Goal: Information Seeking & Learning: Check status

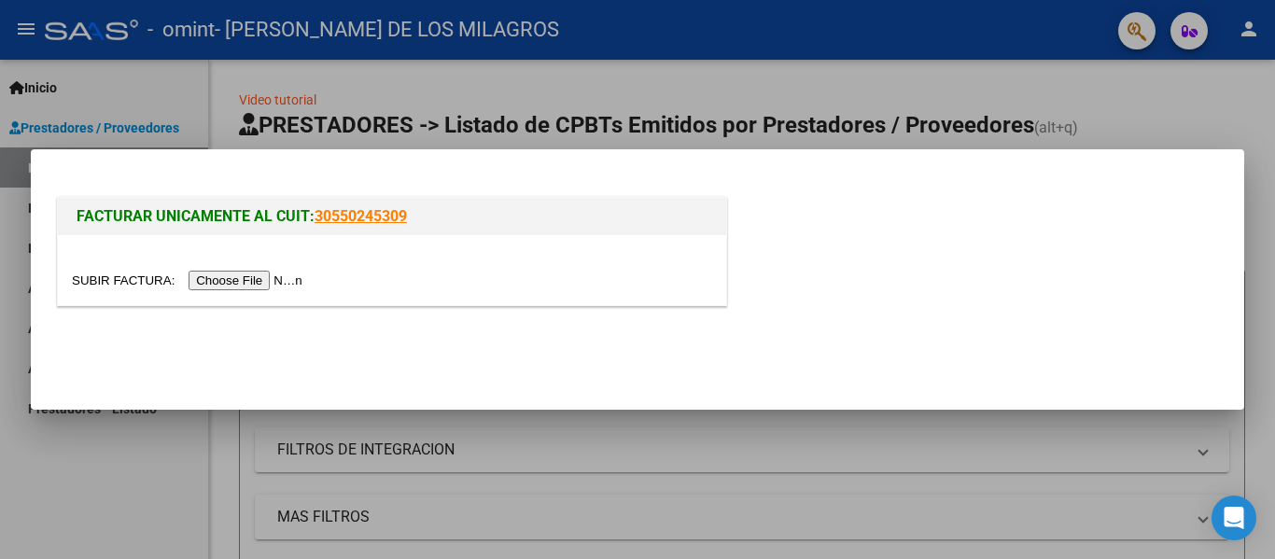
click at [231, 283] on input "file" at bounding box center [190, 281] width 236 height 20
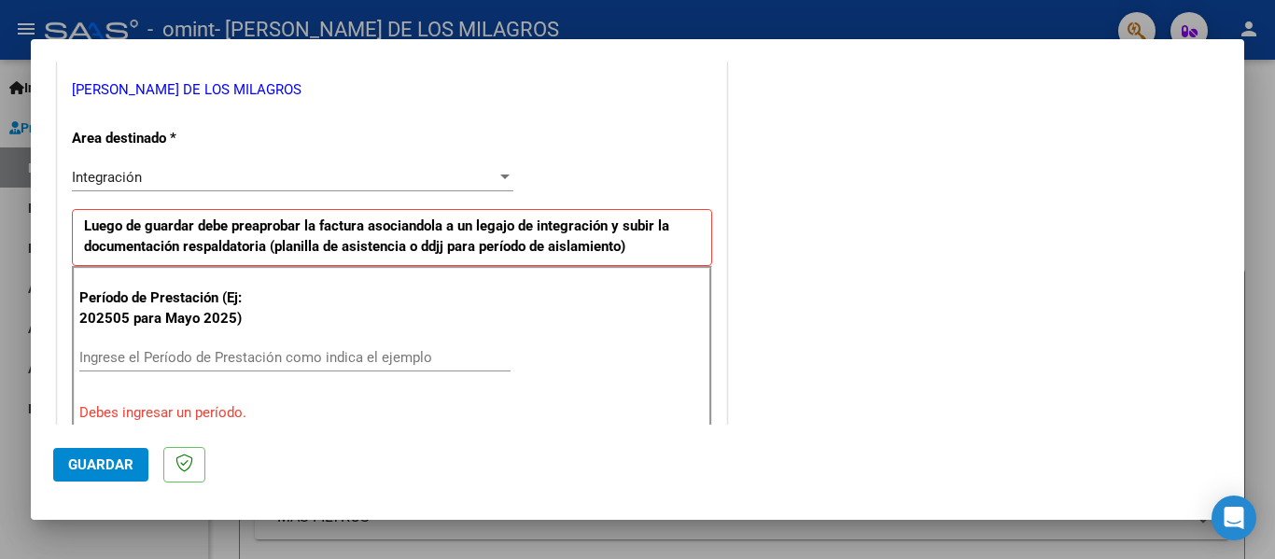
scroll to position [467, 0]
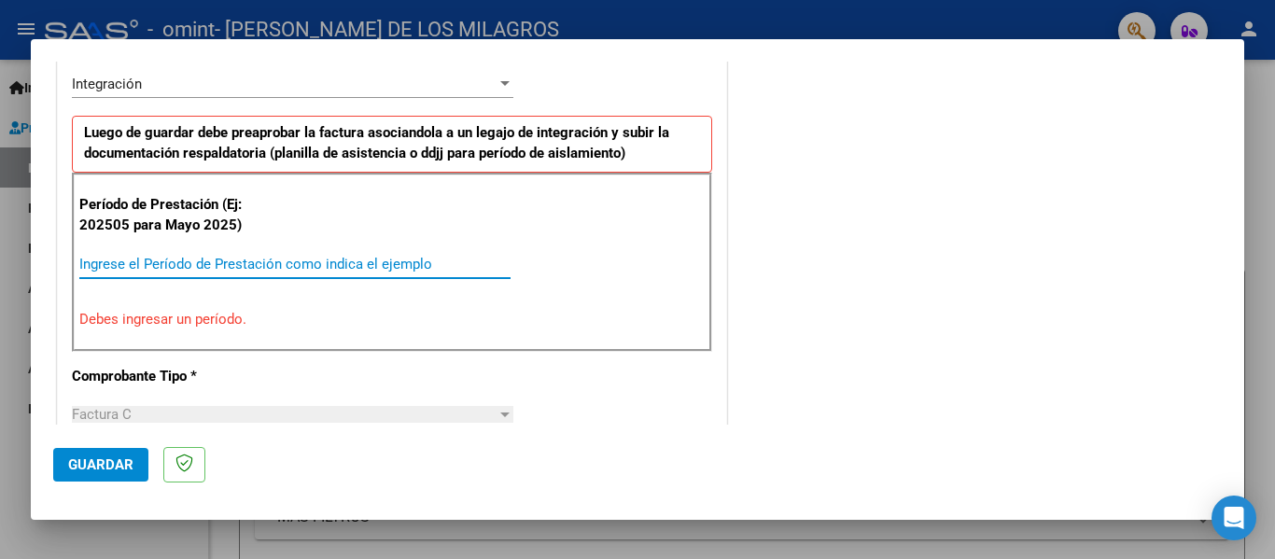
click at [173, 264] on input "Ingrese el Período de Prestación como indica el ejemplo" at bounding box center [294, 264] width 431 height 17
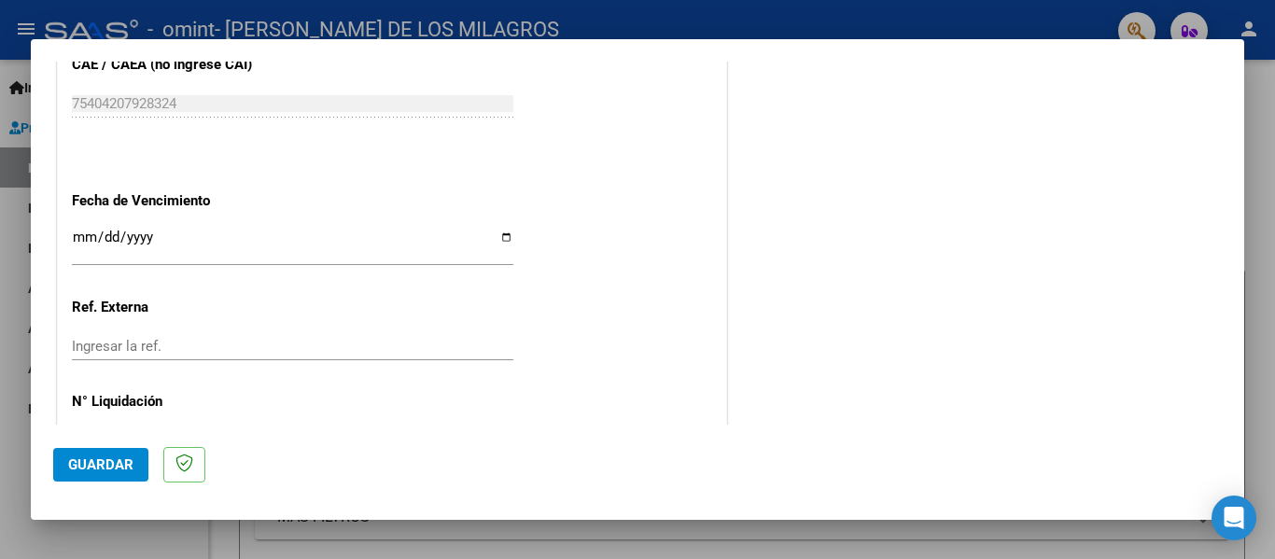
scroll to position [1280, 0]
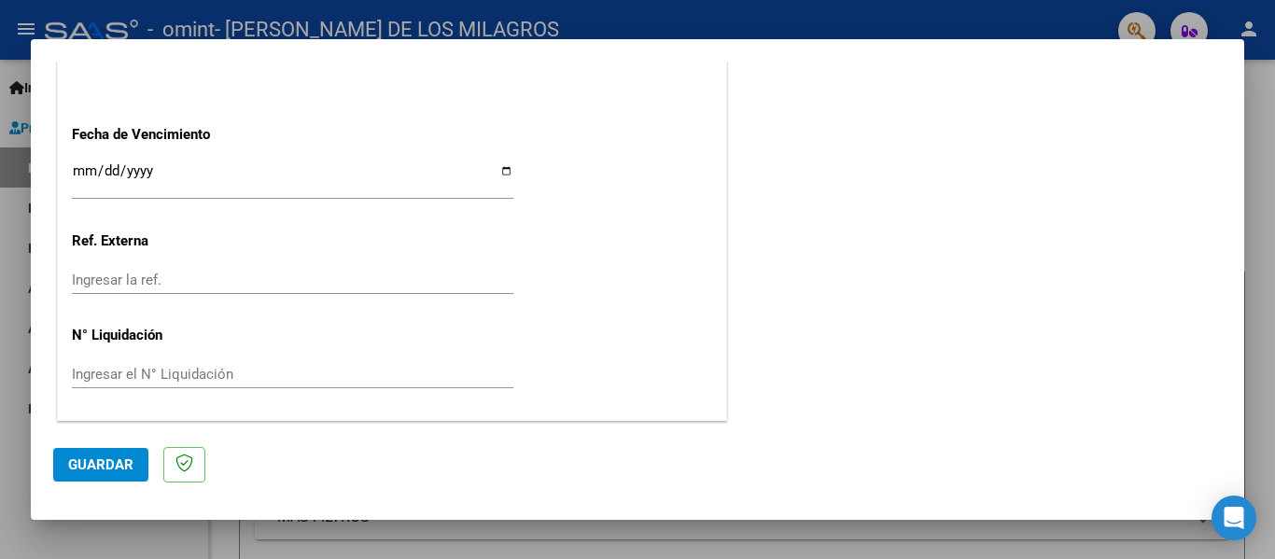
type input "202509"
click at [116, 472] on span "Guardar" at bounding box center [100, 465] width 65 height 17
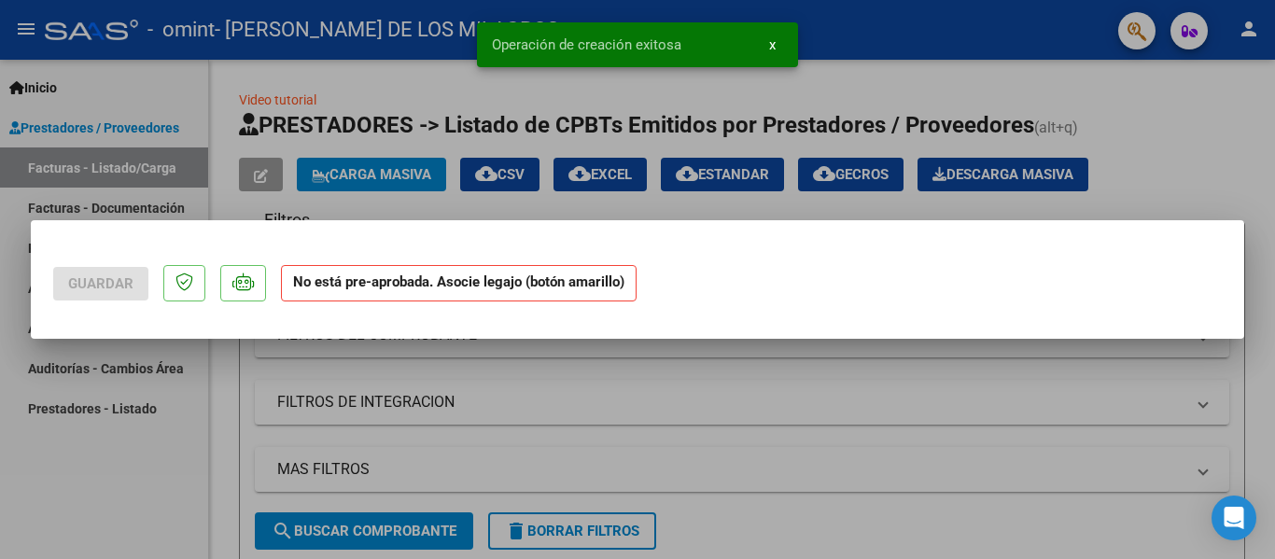
scroll to position [0, 0]
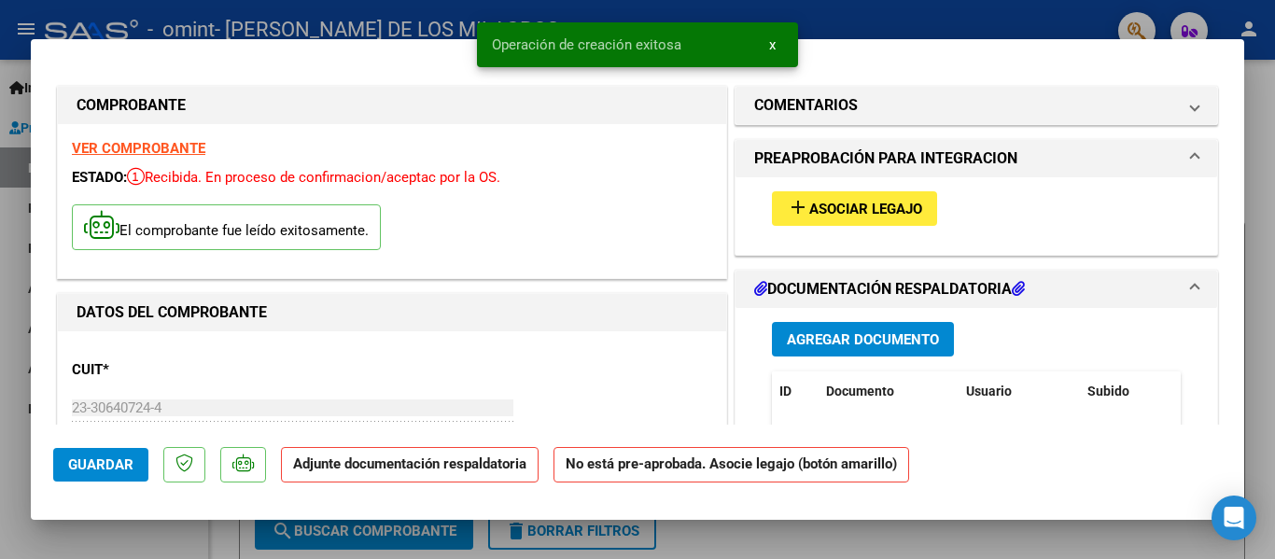
click at [859, 198] on button "add Asociar Legajo" at bounding box center [854, 208] width 165 height 35
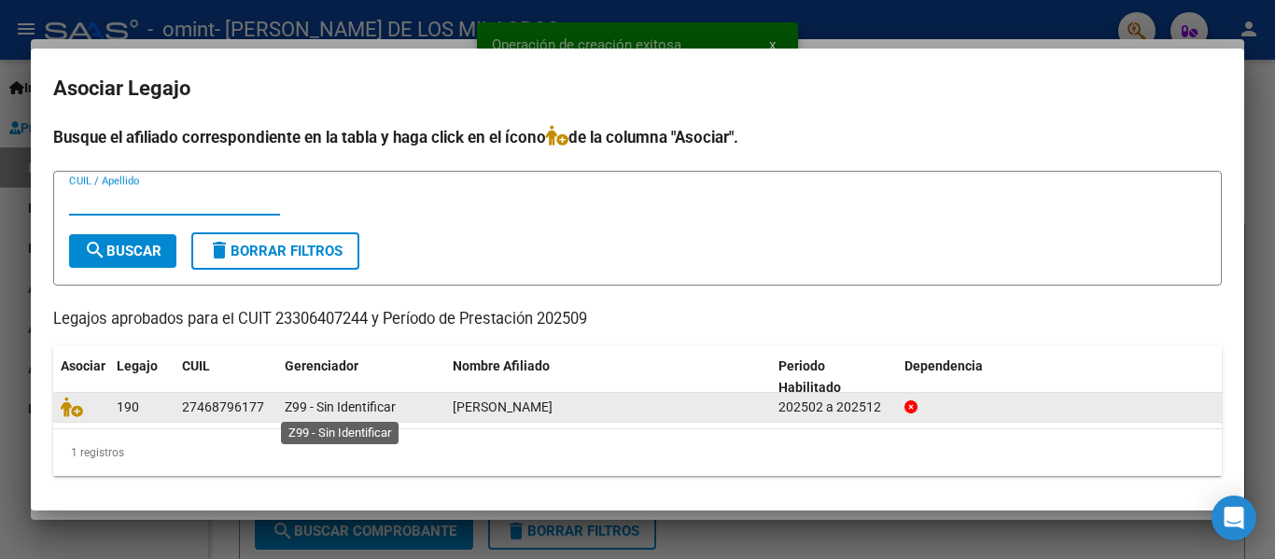
click at [323, 411] on span "Z99 - Sin Identificar" at bounding box center [340, 407] width 111 height 15
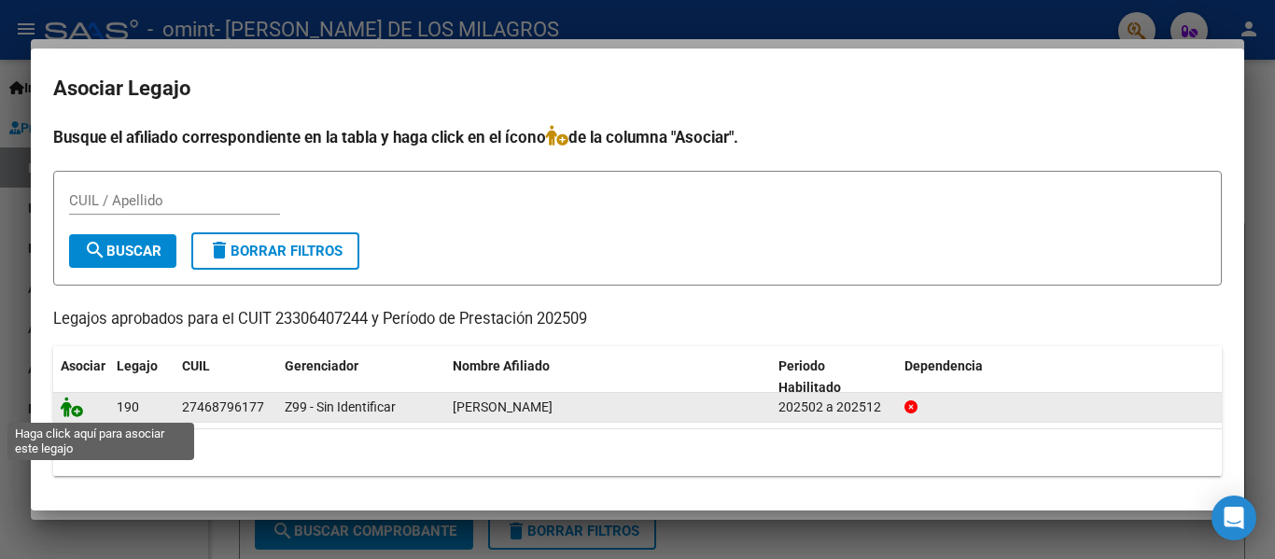
click at [63, 401] on icon at bounding box center [72, 407] width 22 height 21
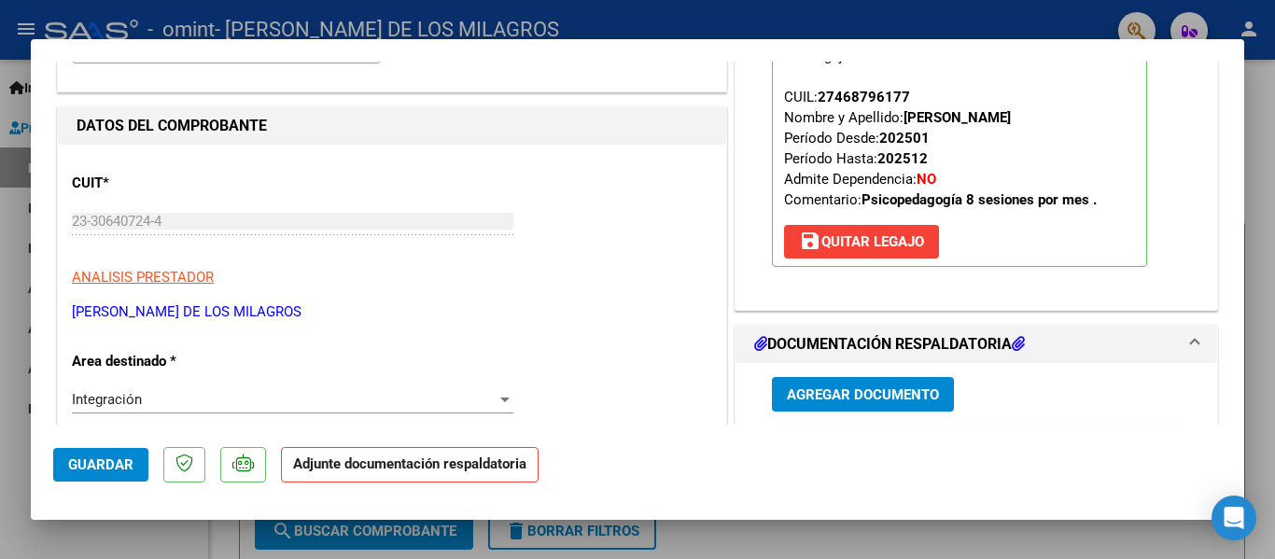
scroll to position [280, 0]
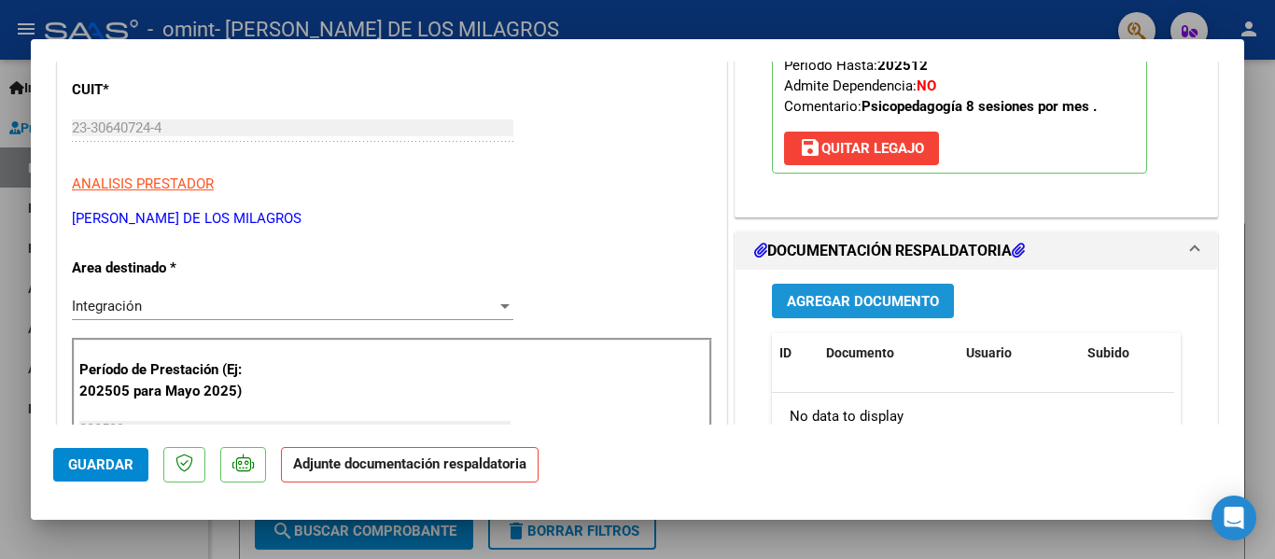
click at [877, 305] on span "Agregar Documento" at bounding box center [863, 301] width 152 height 17
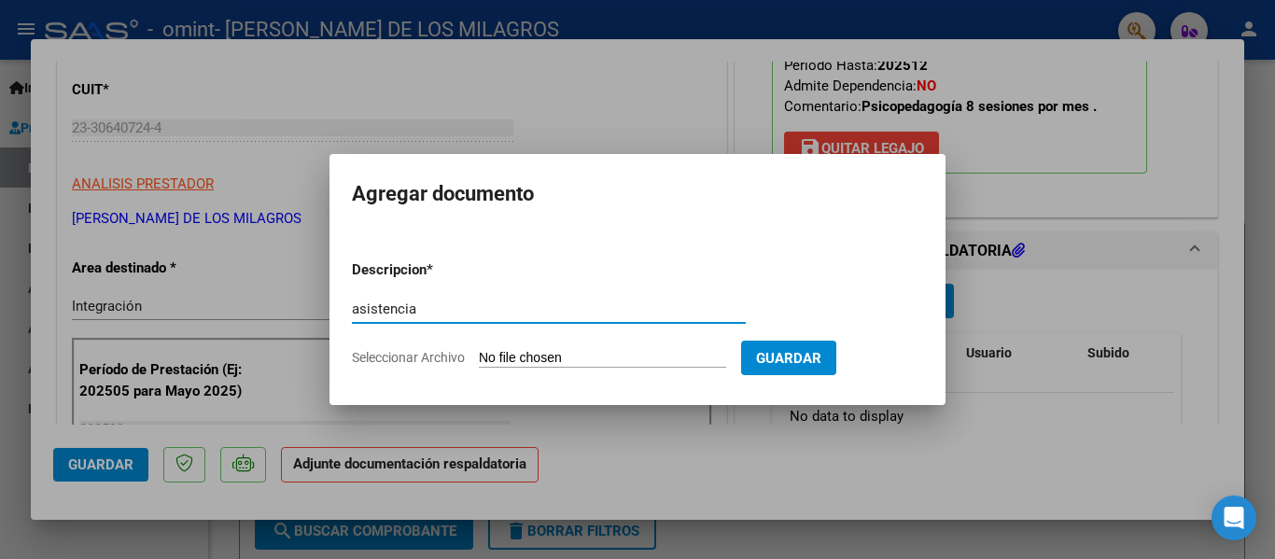
type input "asistencia"
click at [803, 362] on span "Guardar" at bounding box center [788, 358] width 65 height 17
click at [569, 356] on input "Seleccionar Archivo" at bounding box center [602, 359] width 247 height 18
click at [837, 351] on button "Guardar" at bounding box center [788, 358] width 95 height 35
click at [548, 359] on input "Seleccionar Archivo" at bounding box center [602, 359] width 247 height 18
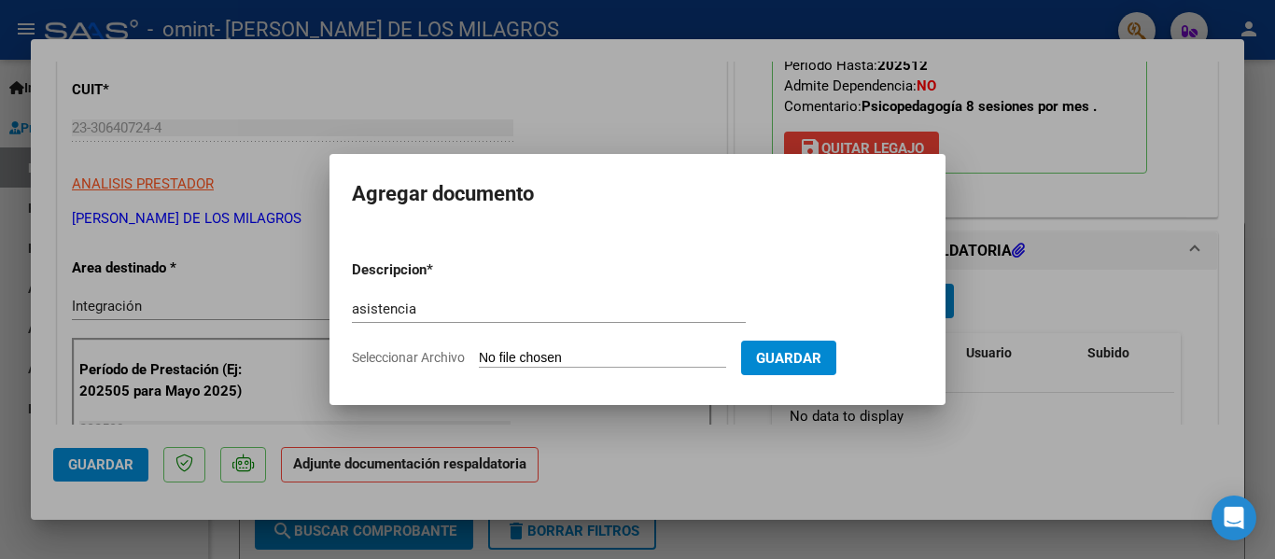
type input "C:\fakepath\WhatsApp Image [DATE] 08.27.39.jpeg"
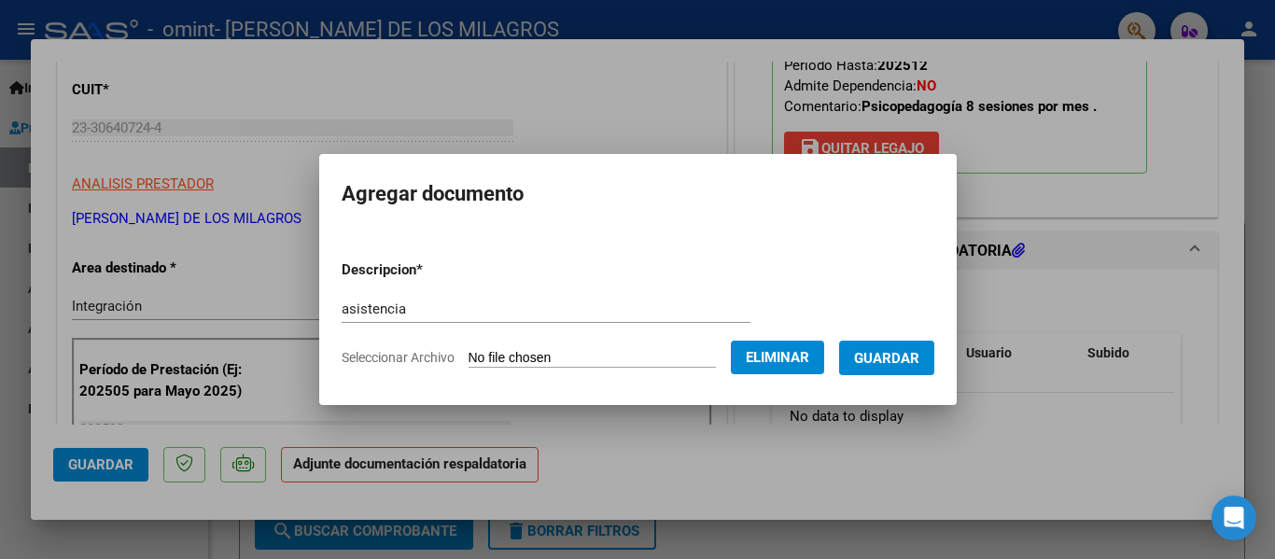
click at [920, 353] on span "Guardar" at bounding box center [886, 358] width 65 height 17
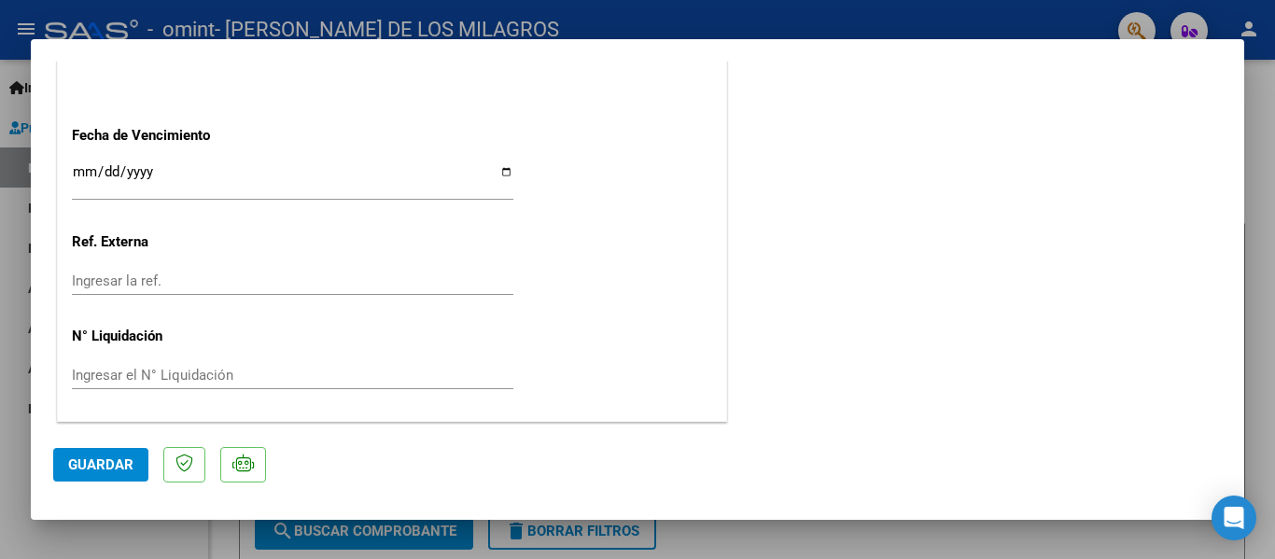
scroll to position [1308, 0]
click at [75, 473] on span "Guardar" at bounding box center [100, 465] width 65 height 17
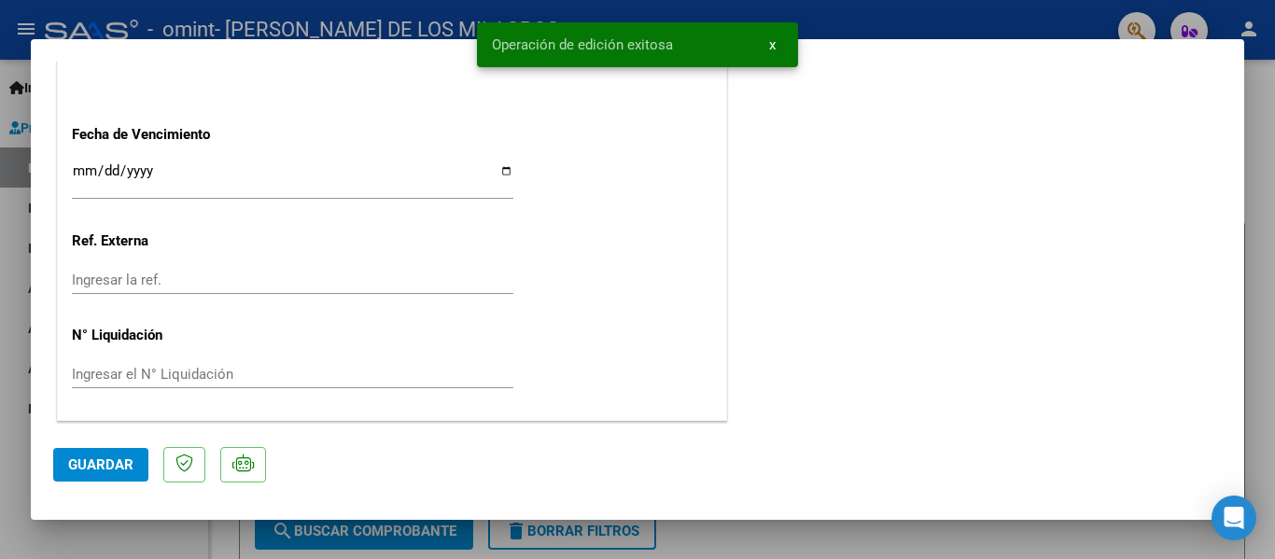
click at [75, 473] on span "Guardar" at bounding box center [100, 465] width 65 height 17
click at [739, 547] on div at bounding box center [637, 279] width 1275 height 559
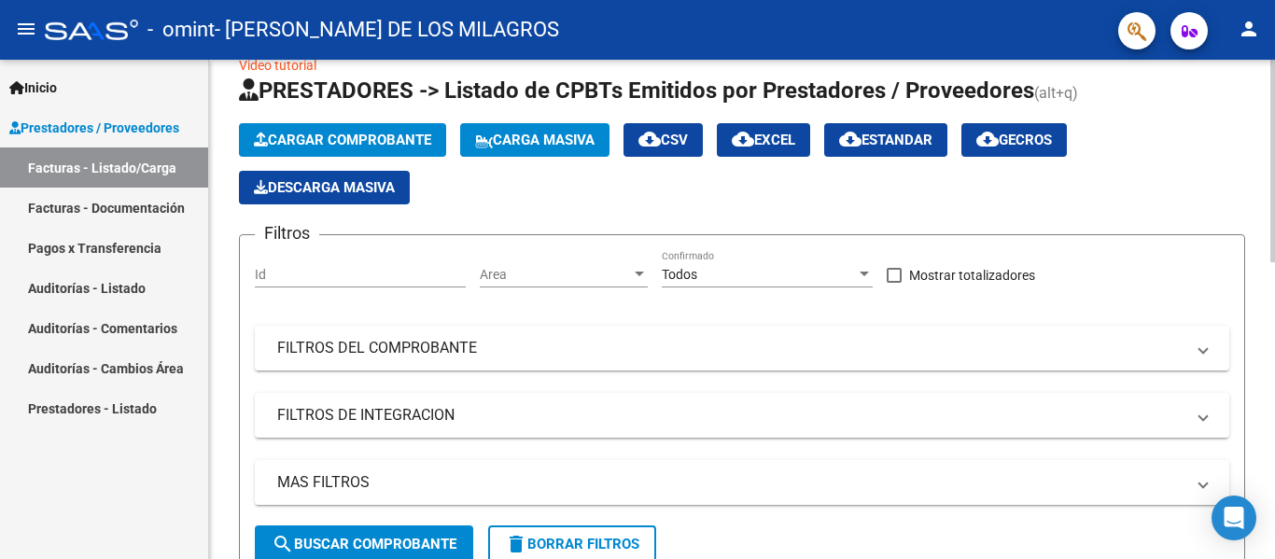
scroll to position [0, 0]
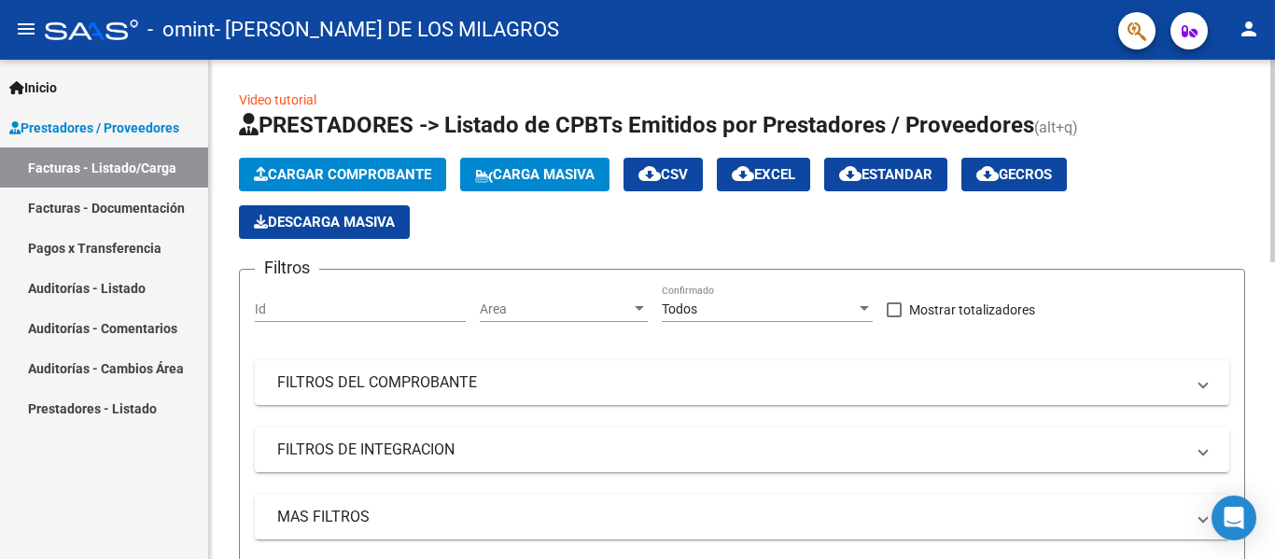
click at [738, 319] on div "Todos Confirmado" at bounding box center [767, 303] width 211 height 37
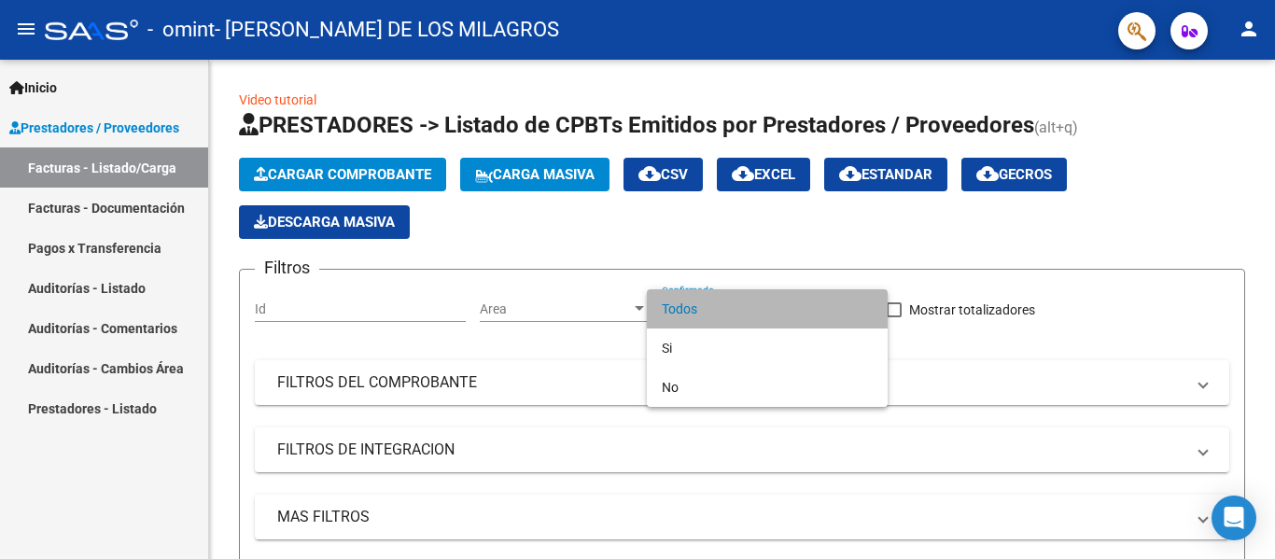
click at [728, 316] on span "Todos" at bounding box center [767, 308] width 211 height 39
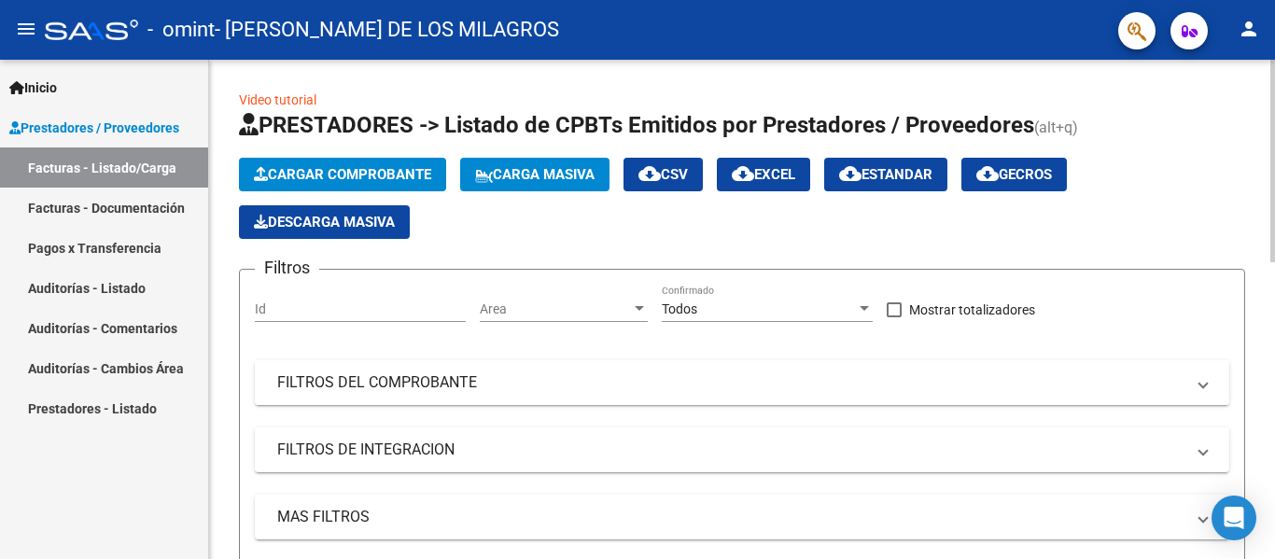
click at [546, 376] on mat-panel-title "FILTROS DEL COMPROBANTE" at bounding box center [731, 383] width 908 height 21
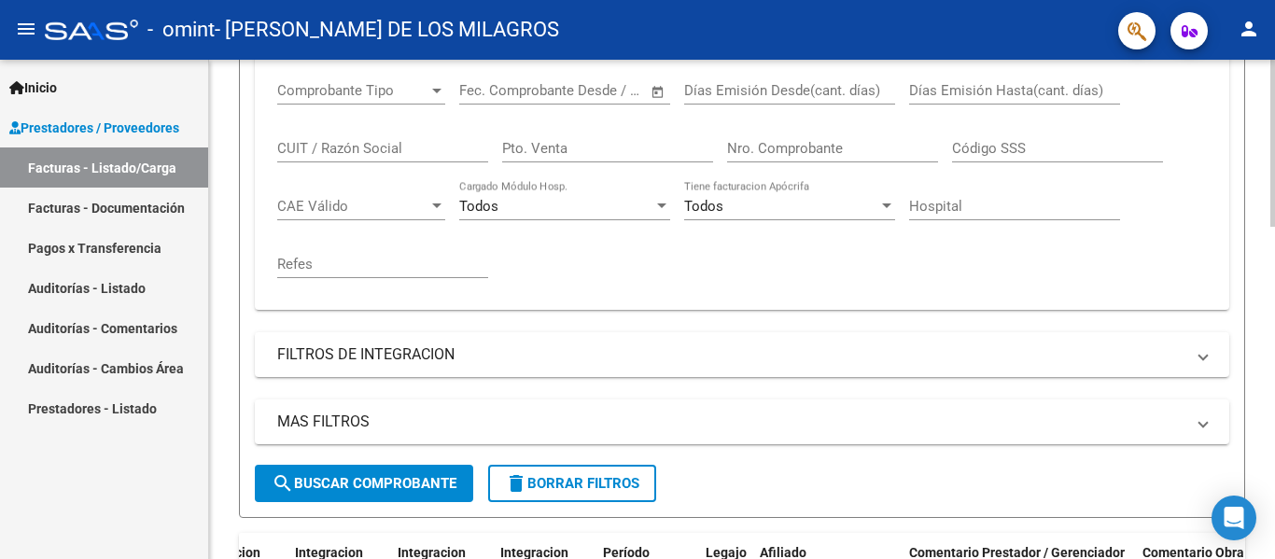
scroll to position [373, 0]
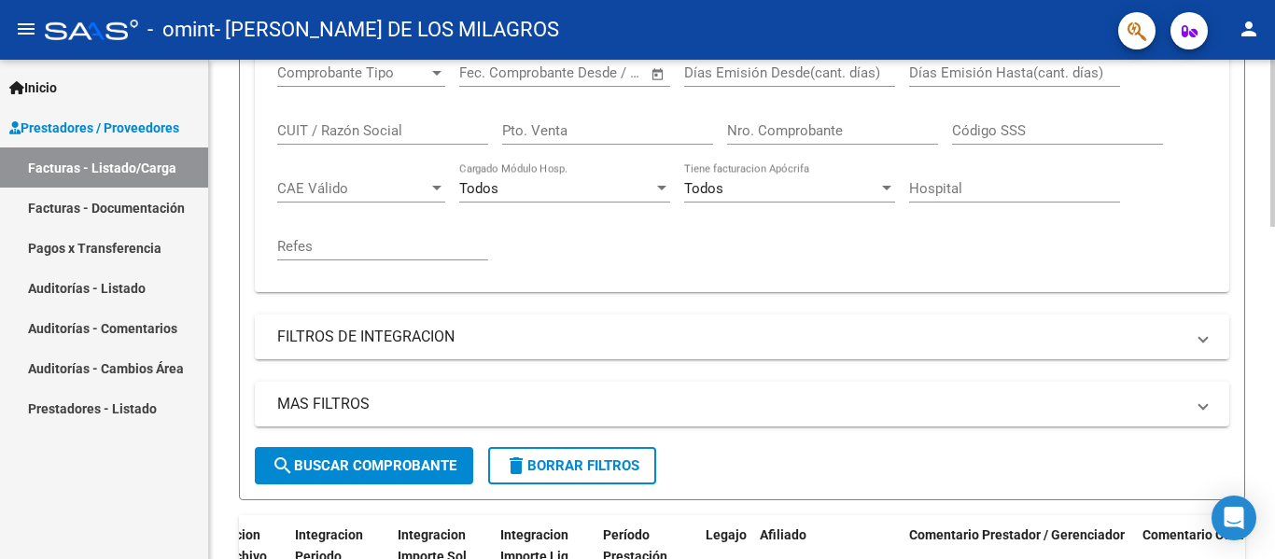
click at [556, 345] on mat-panel-title "FILTROS DE INTEGRACION" at bounding box center [731, 337] width 908 height 21
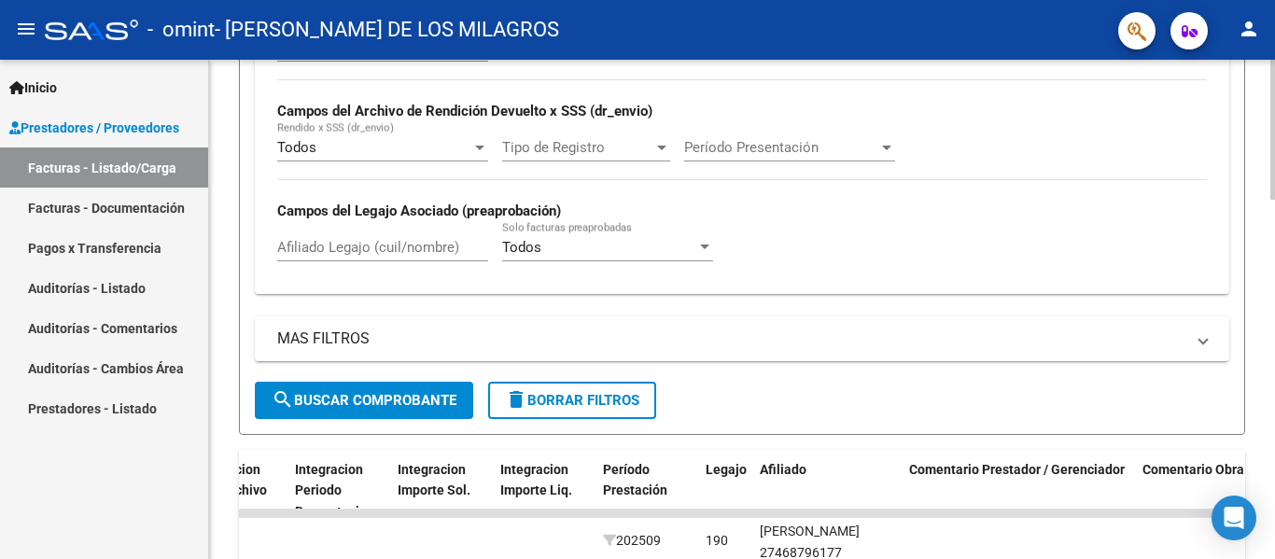
scroll to position [747, 0]
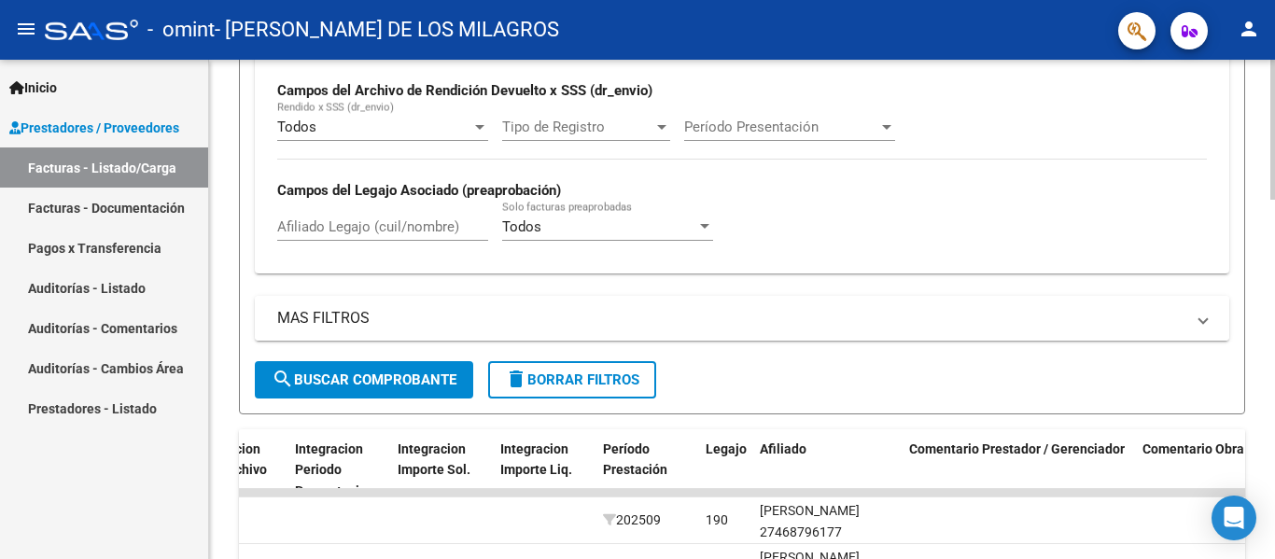
click at [570, 327] on mat-panel-title "MAS FILTROS" at bounding box center [731, 318] width 908 height 21
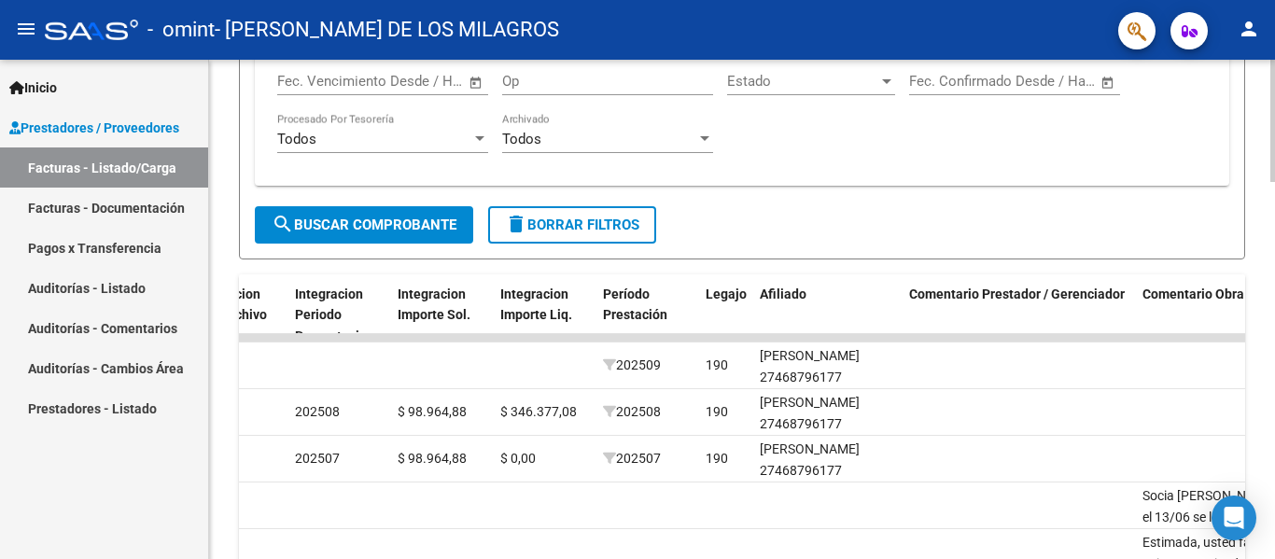
scroll to position [1214, 0]
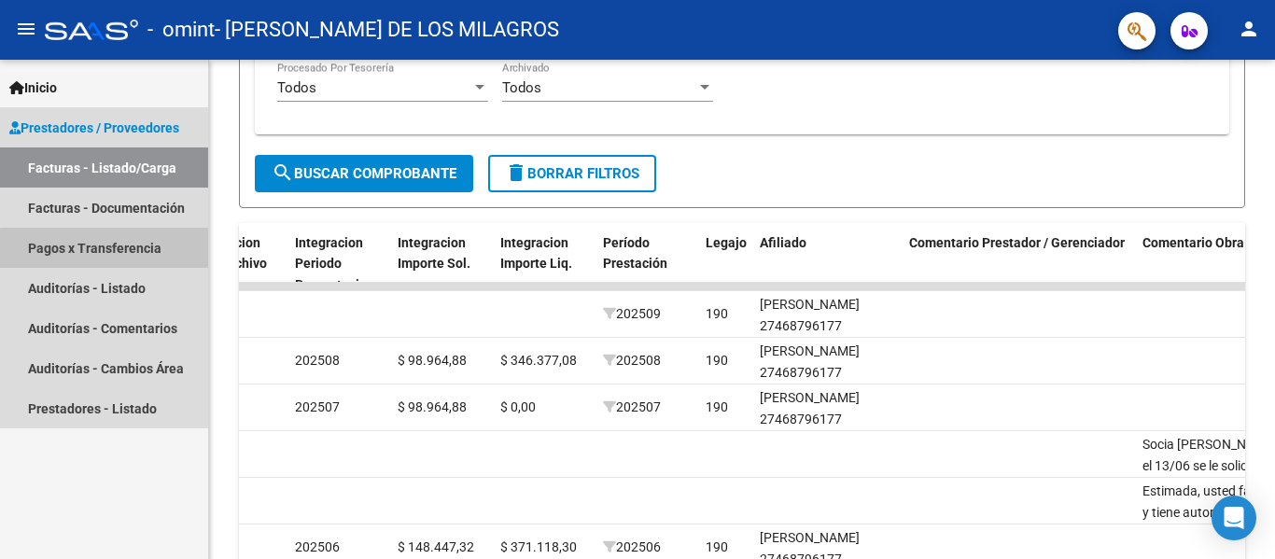
click at [107, 250] on link "Pagos x Transferencia" at bounding box center [104, 248] width 208 height 40
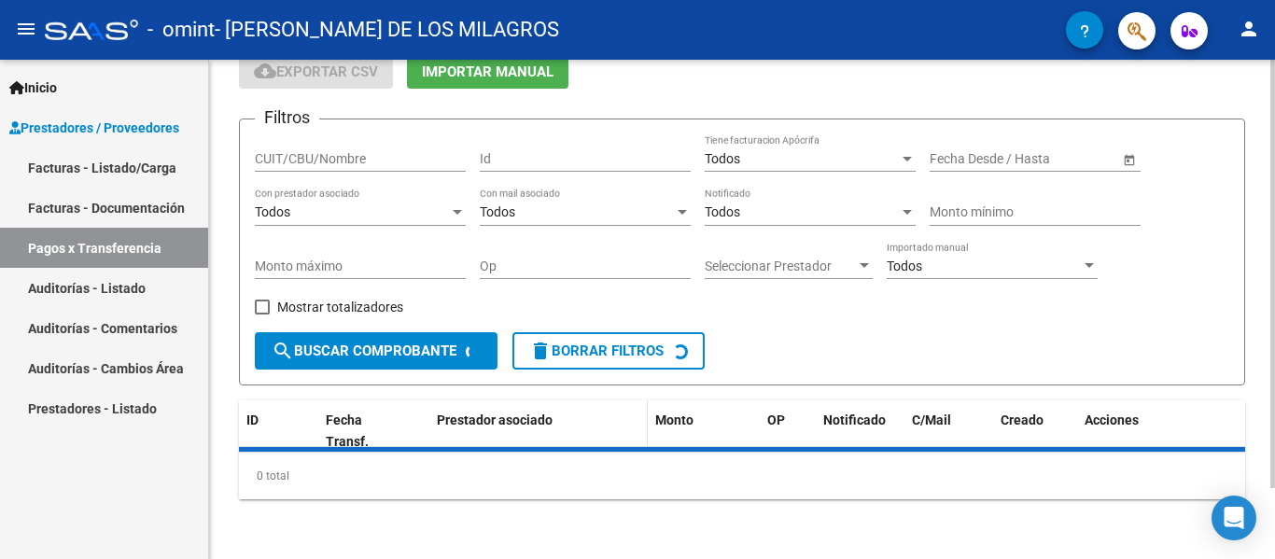
scroll to position [125, 0]
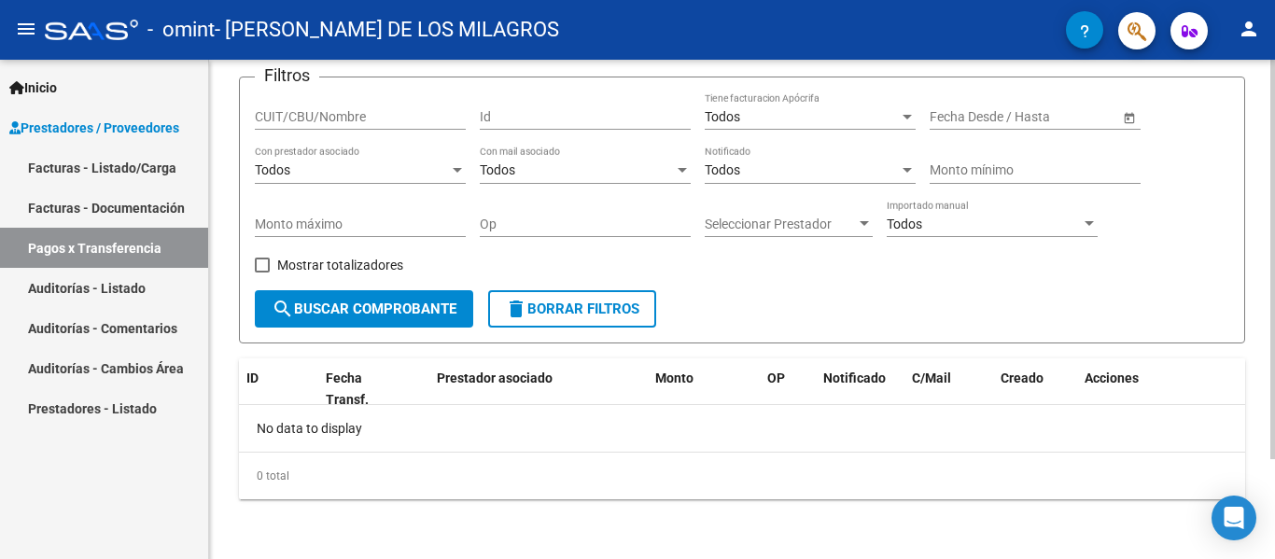
click at [359, 303] on span "search Buscar Comprobante" at bounding box center [364, 309] width 185 height 17
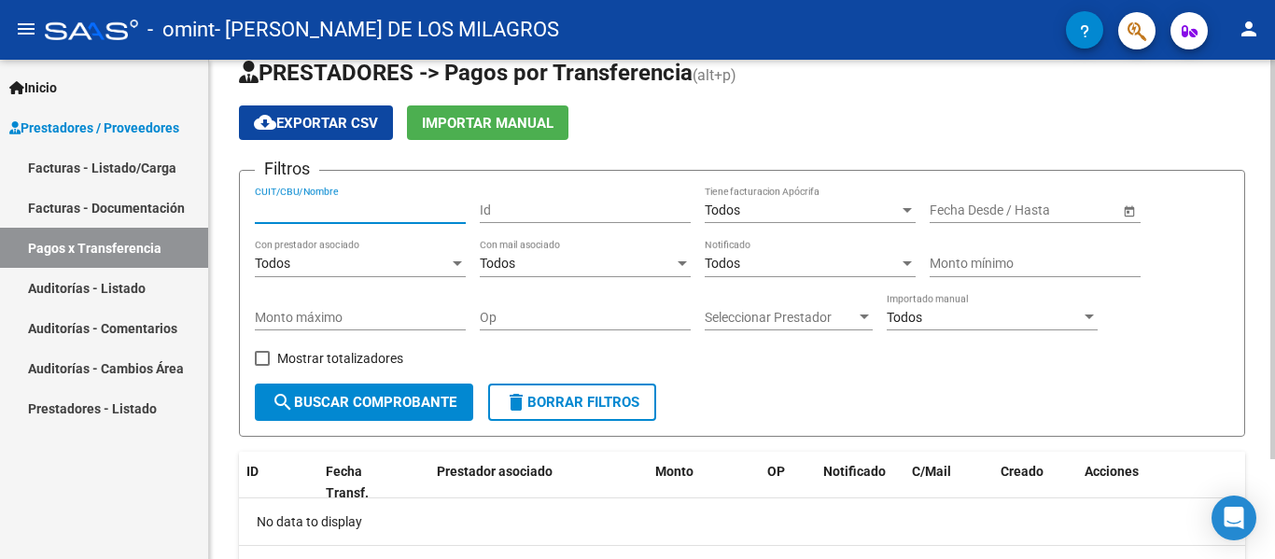
click at [328, 214] on input "CUIT/CBU/Nombre" at bounding box center [360, 211] width 211 height 16
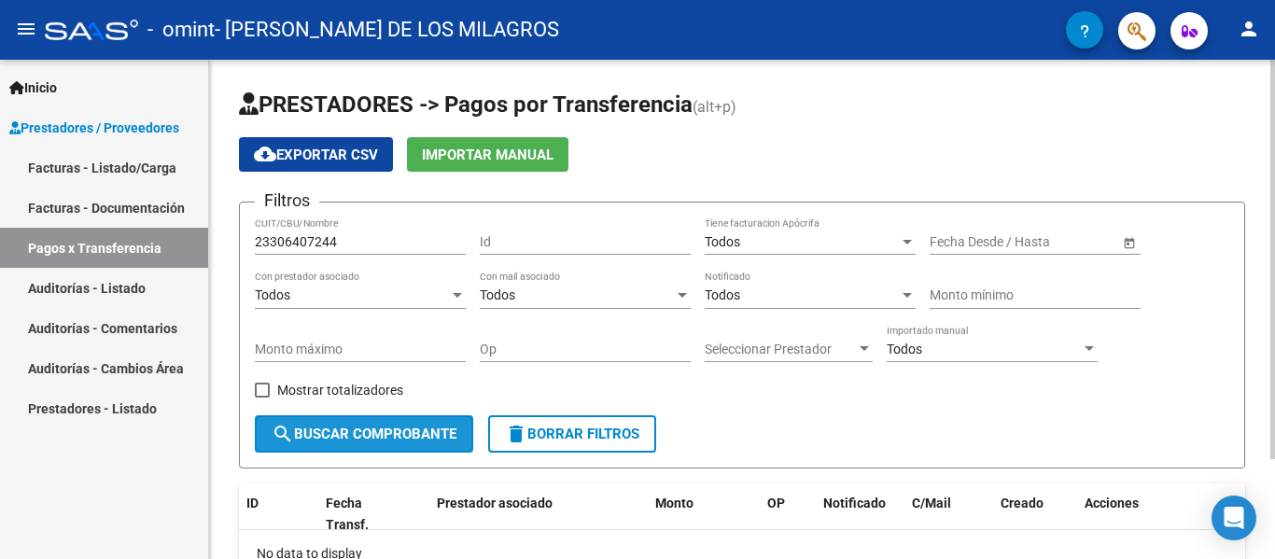
click at [347, 425] on button "search Buscar Comprobante" at bounding box center [364, 434] width 218 height 37
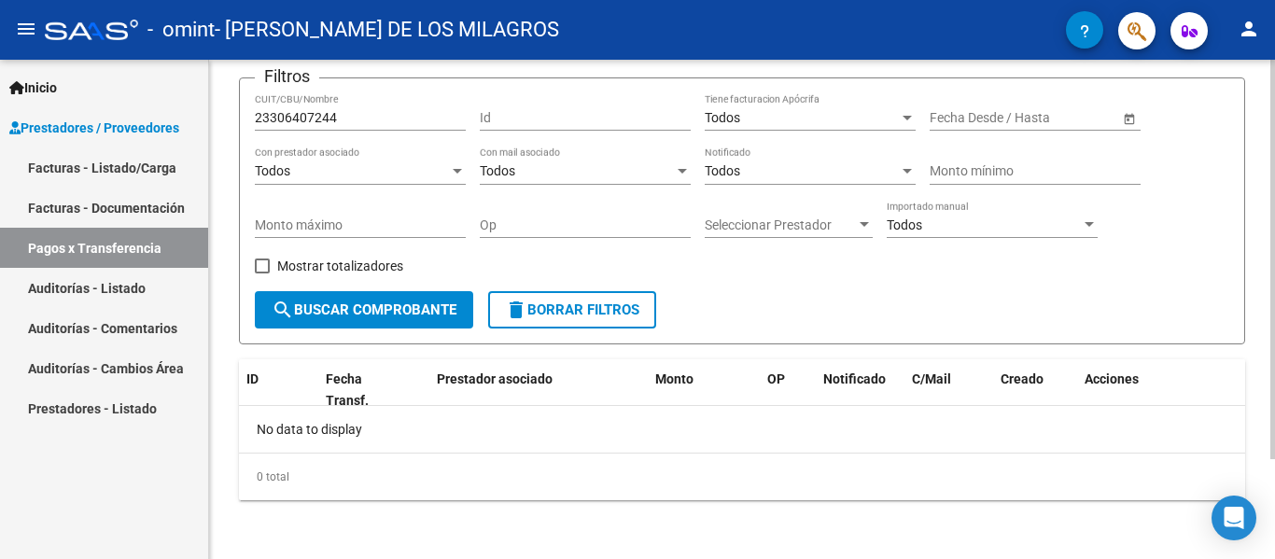
scroll to position [125, 0]
click at [402, 90] on form "Filtros 23306407244 CUIT/CBU/Nombre Id Todos Tiene facturacion Apócrifa Fecha i…" at bounding box center [742, 210] width 1007 height 267
click at [408, 127] on div "23306407244 CUIT/CBU/Nombre" at bounding box center [360, 110] width 211 height 37
click at [400, 118] on input "23306407244" at bounding box center [360, 117] width 211 height 16
click at [386, 116] on input "23306407244" at bounding box center [360, 117] width 211 height 16
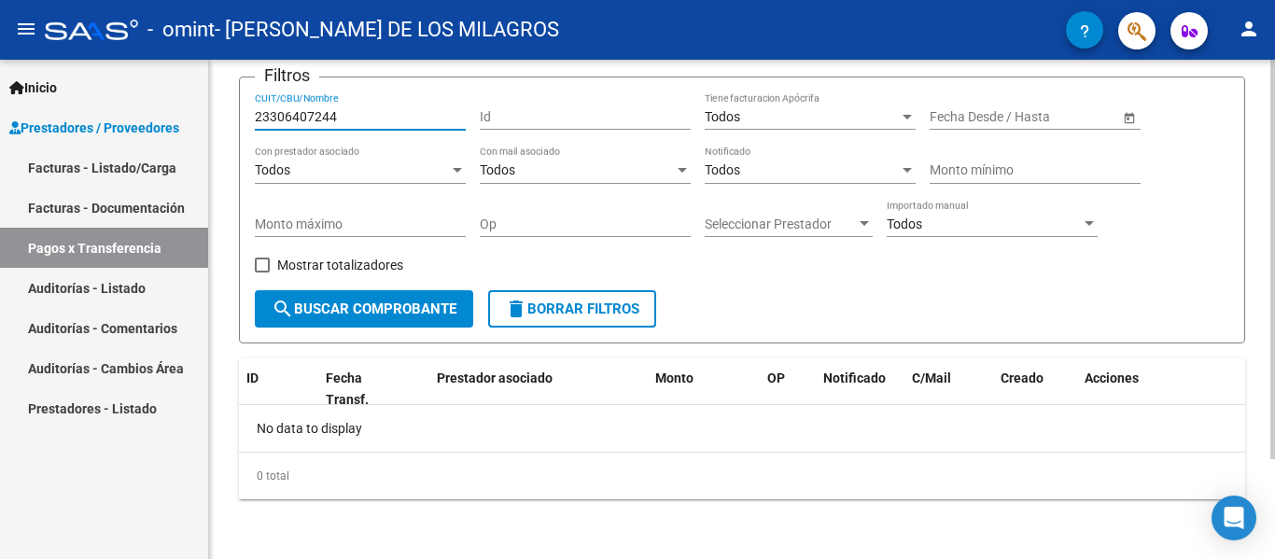
type input "23306407244"
click at [730, 110] on span "Todos" at bounding box center [722, 116] width 35 height 15
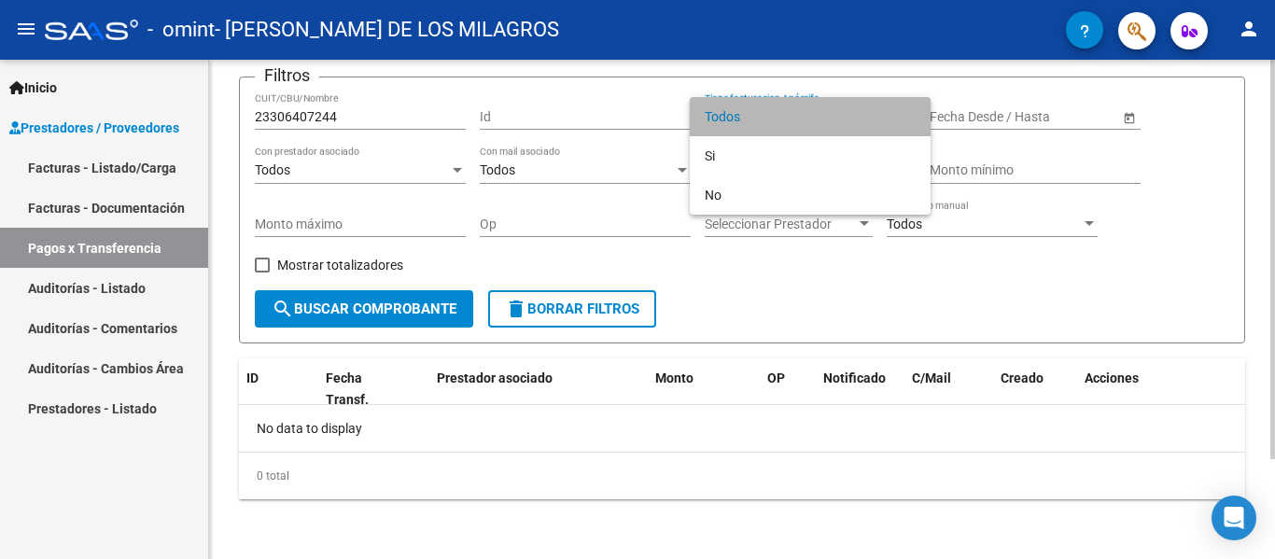
click at [730, 110] on span "Todos" at bounding box center [810, 116] width 211 height 39
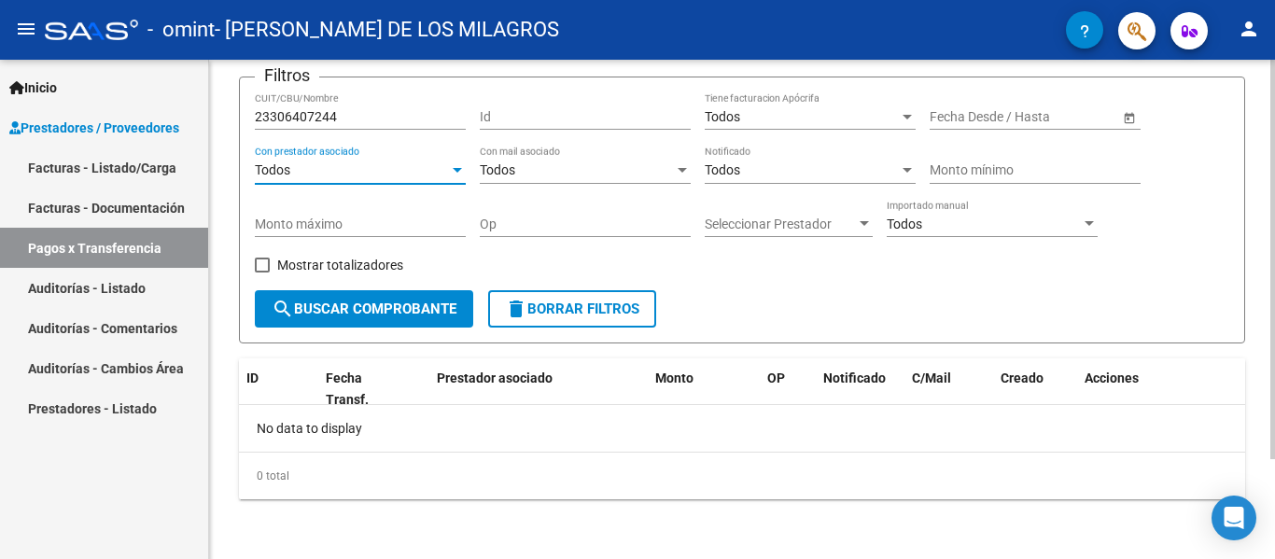
click at [393, 167] on div "Todos" at bounding box center [352, 170] width 194 height 16
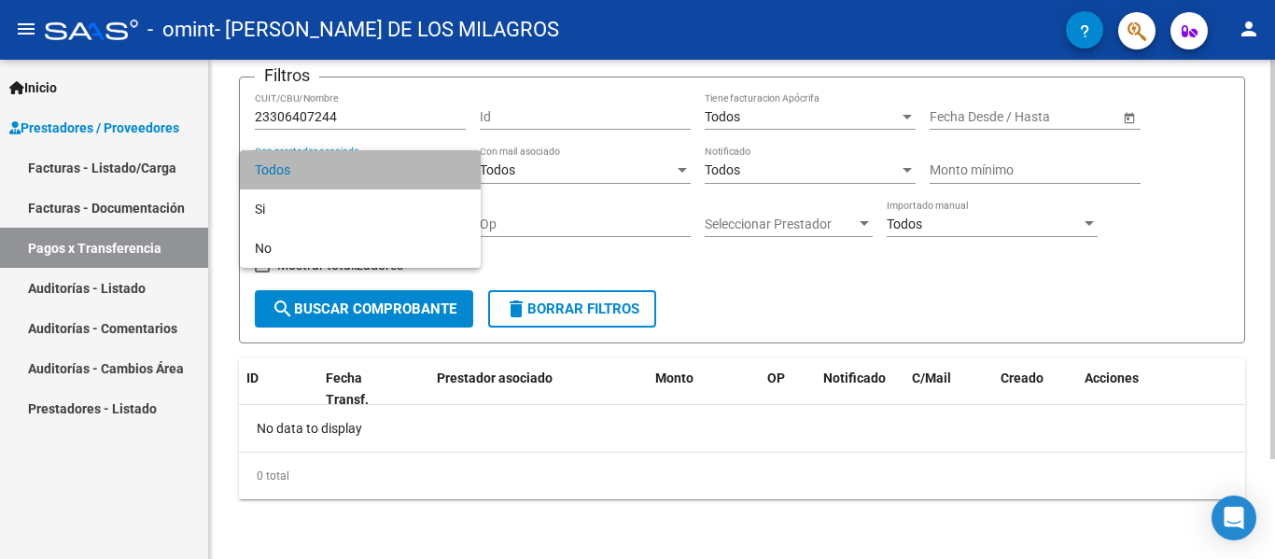
click at [393, 167] on span "Todos" at bounding box center [360, 169] width 211 height 39
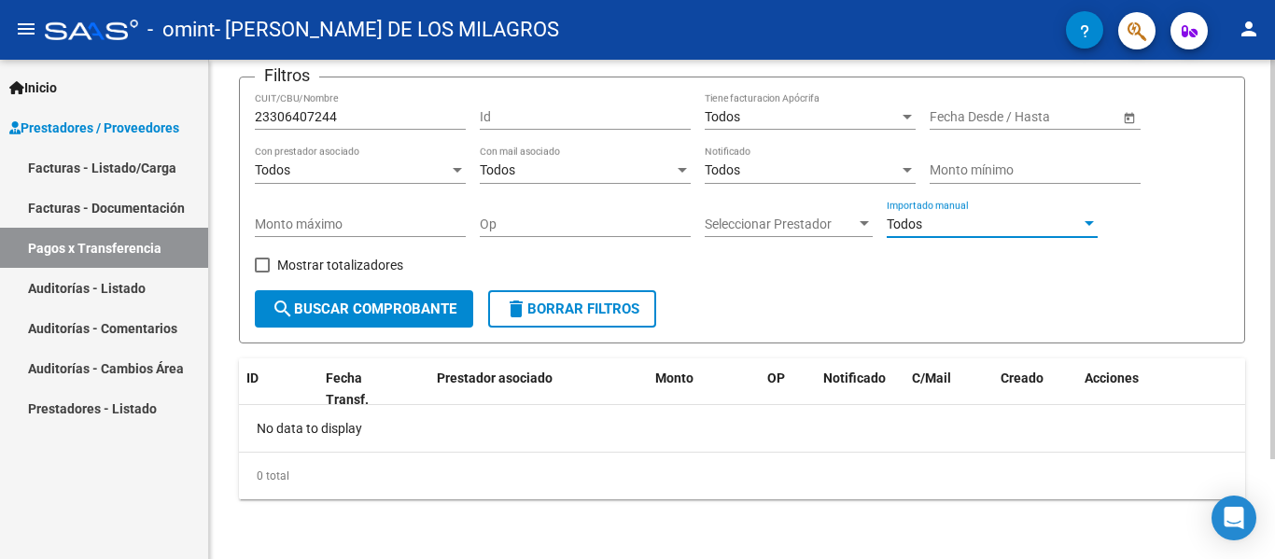
click at [909, 228] on span "Todos" at bounding box center [904, 224] width 35 height 15
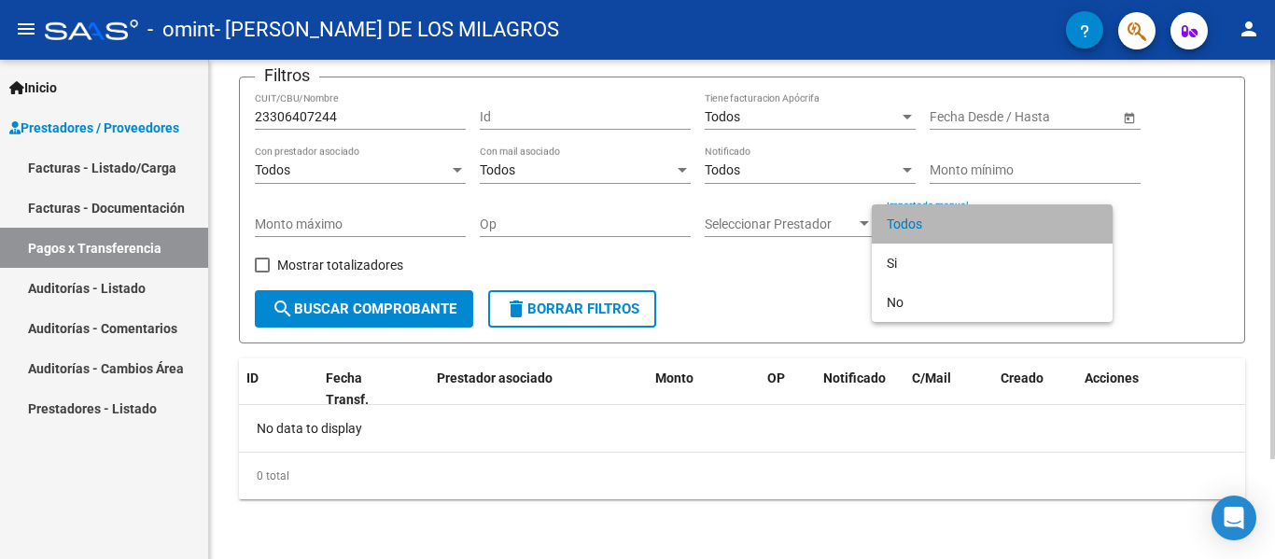
click at [909, 228] on span "Todos" at bounding box center [992, 223] width 211 height 39
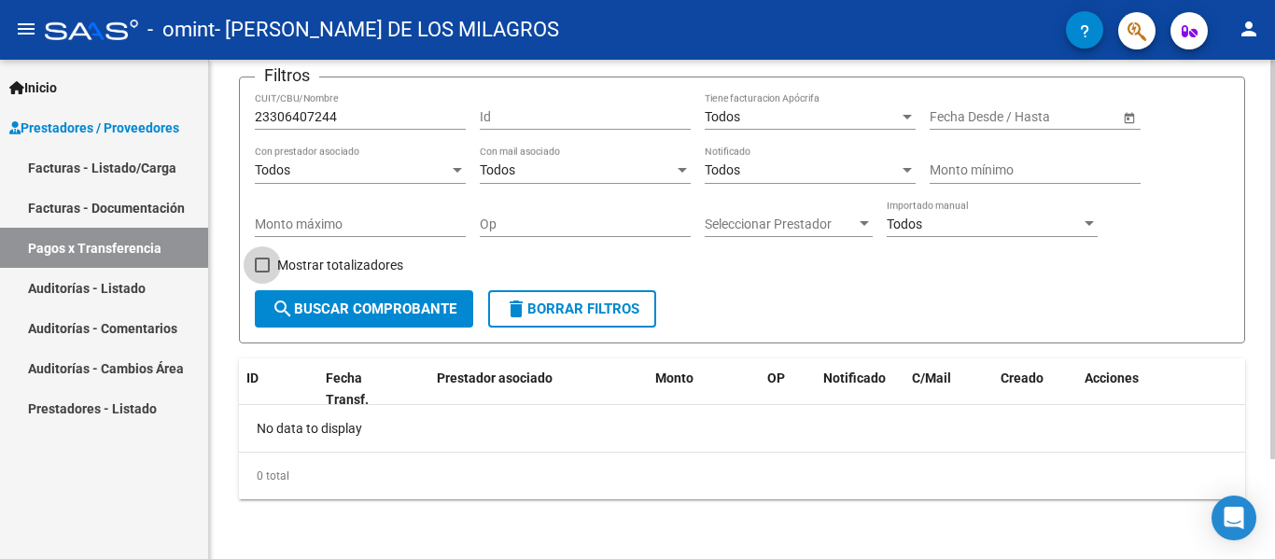
click at [269, 260] on label "Mostrar totalizadores" at bounding box center [329, 265] width 148 height 22
click at [262, 273] on input "Mostrar totalizadores" at bounding box center [261, 273] width 1 height 1
click at [314, 302] on span "search Buscar Comprobante" at bounding box center [364, 309] width 185 height 17
click at [266, 263] on span at bounding box center [262, 265] width 15 height 15
click at [262, 273] on input "Mostrar totalizadores" at bounding box center [261, 273] width 1 height 1
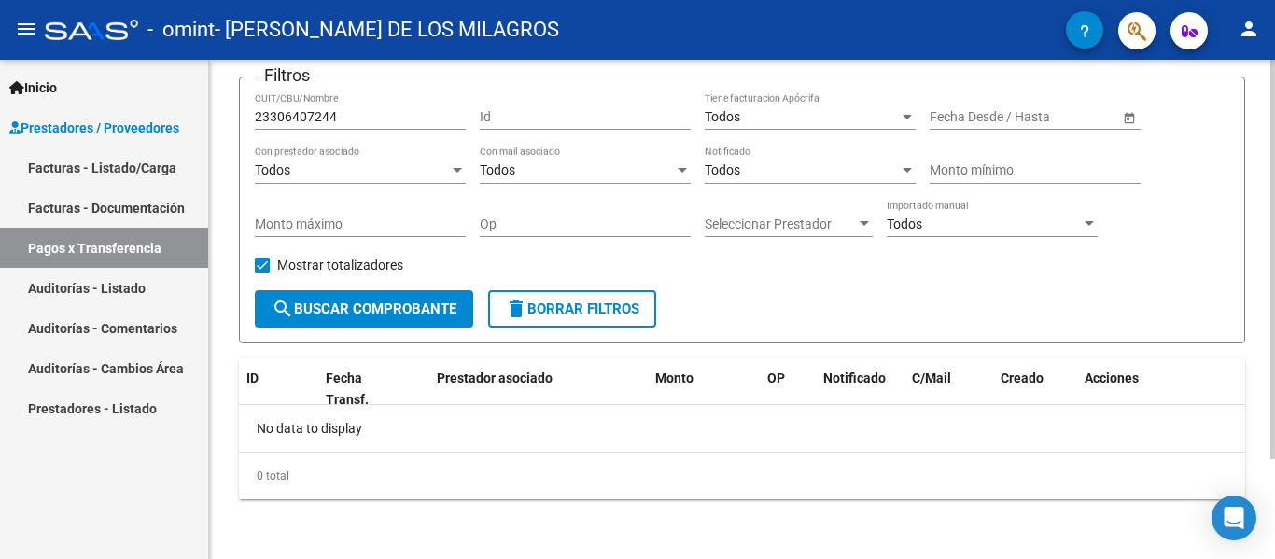
checkbox input "false"
click at [353, 104] on div "23306407244 CUIT/CBU/Nombre" at bounding box center [360, 110] width 211 height 37
drag, startPoint x: 405, startPoint y: 121, endPoint x: 0, endPoint y: 79, distance: 407.4
click at [0, 79] on mat-sidenav-container "Inicio Instructivos Contacto OS Prestadores / Proveedores Facturas - Listado/Ca…" at bounding box center [637, 310] width 1275 height 500
type input "cipolatti"
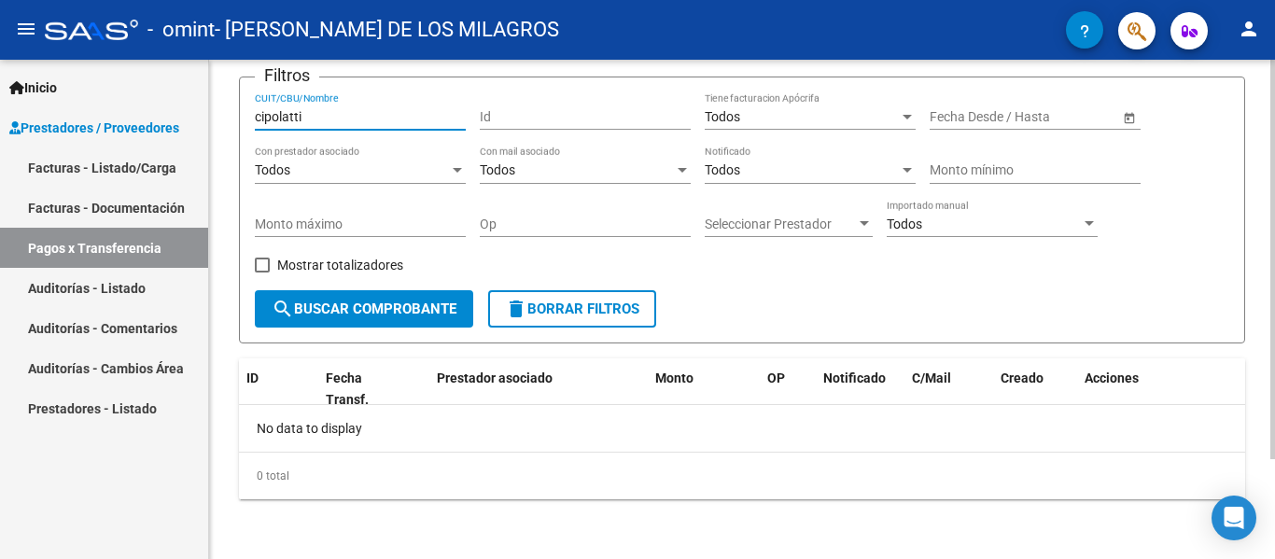
click at [613, 124] on input "Id" at bounding box center [585, 117] width 211 height 16
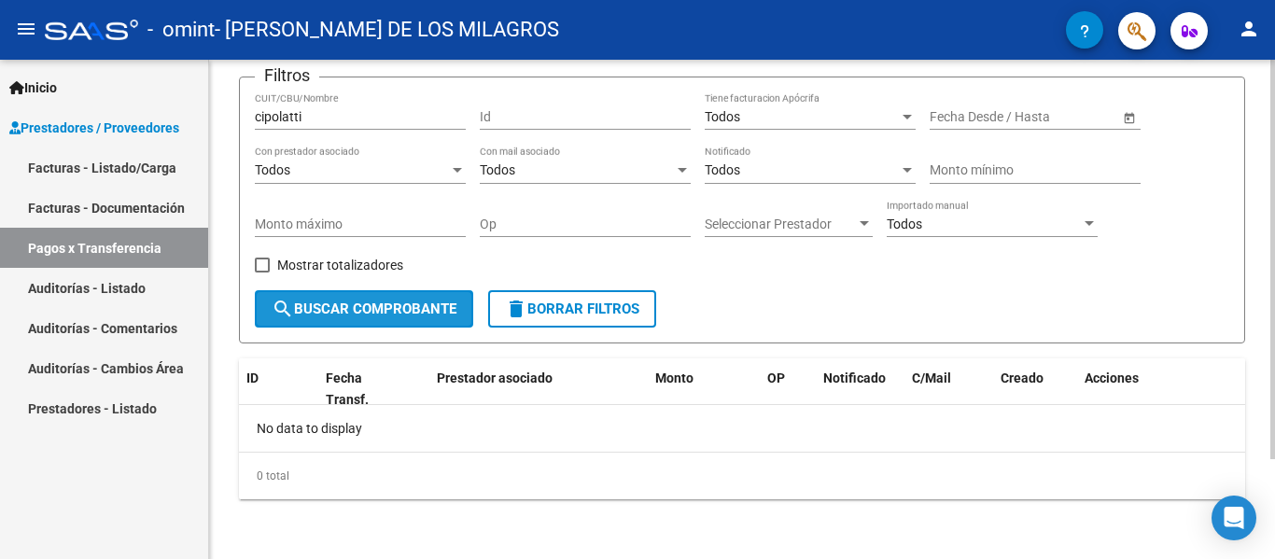
click at [386, 316] on span "search Buscar Comprobante" at bounding box center [364, 309] width 185 height 17
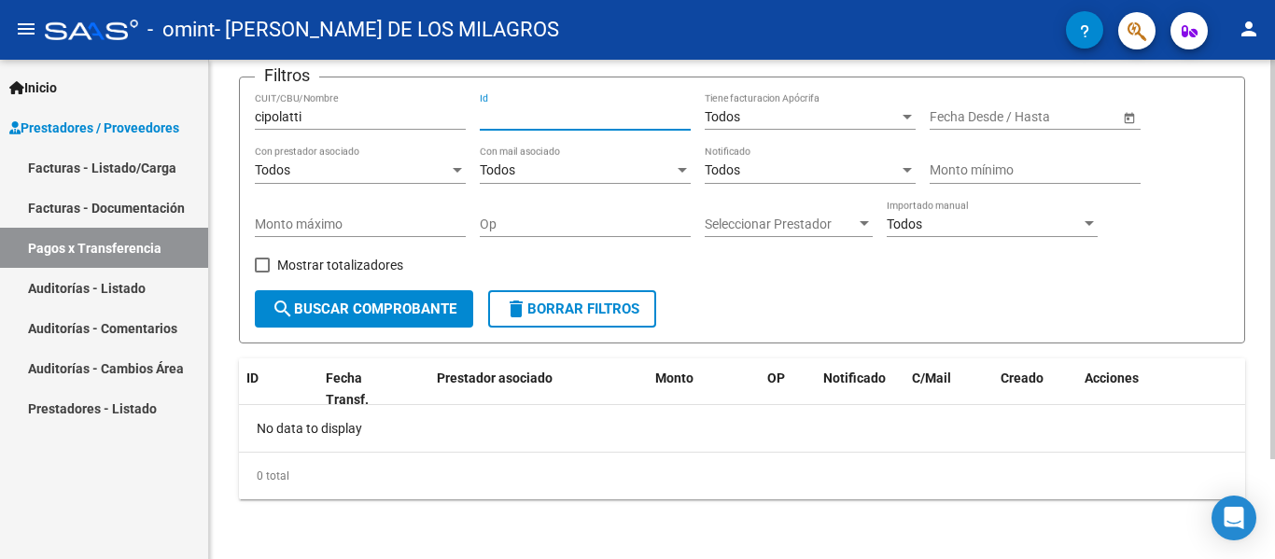
click at [516, 114] on input "Id" at bounding box center [585, 117] width 211 height 16
paste input "05"
type input "05"
paste input "05"
type input "05"
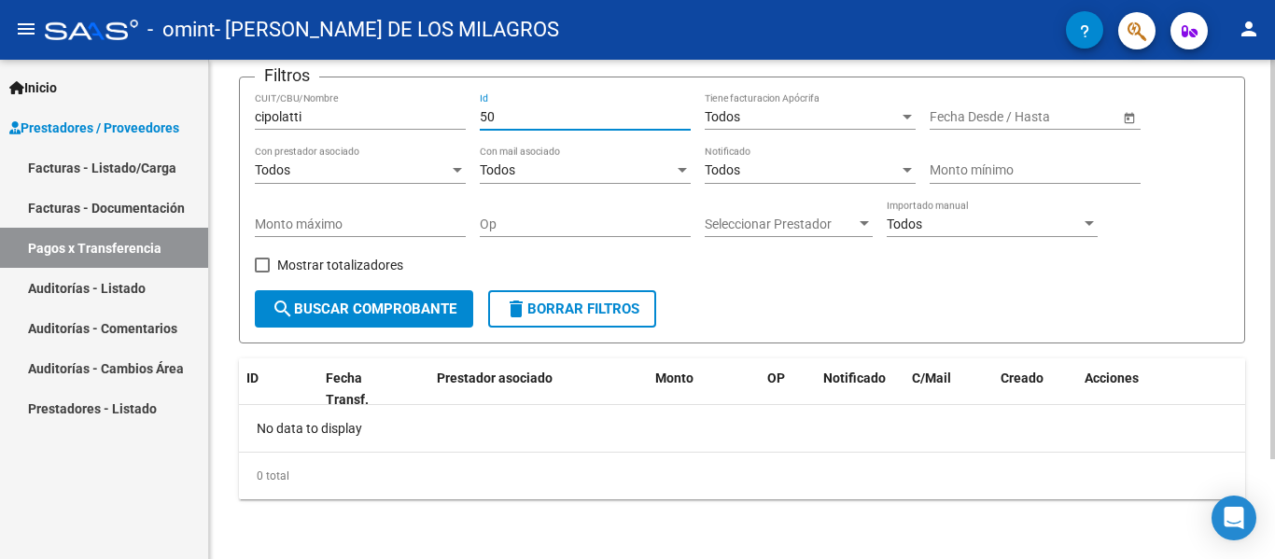
click at [594, 122] on input "50" at bounding box center [585, 117] width 211 height 16
type input "50"
click at [521, 106] on div "50 Id" at bounding box center [585, 110] width 211 height 37
drag, startPoint x: 504, startPoint y: 113, endPoint x: 206, endPoint y: 121, distance: 298.0
click at [208, 121] on mat-sidenav-container "Inicio Instructivos Contacto OS Prestadores / Proveedores Facturas - Listado/Ca…" at bounding box center [637, 310] width 1275 height 500
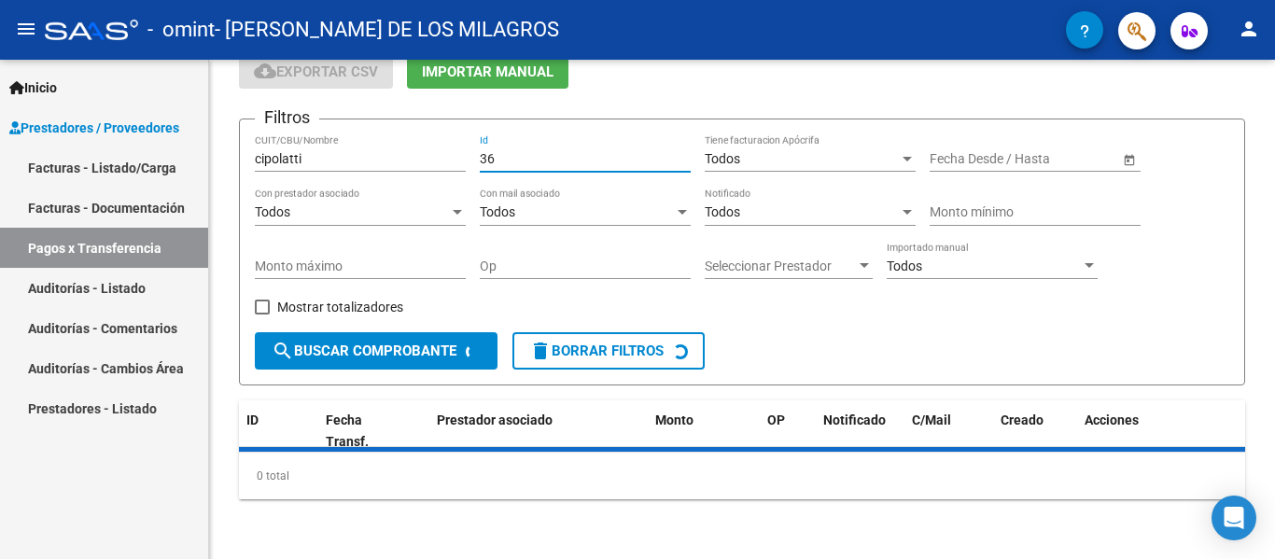
type input "3"
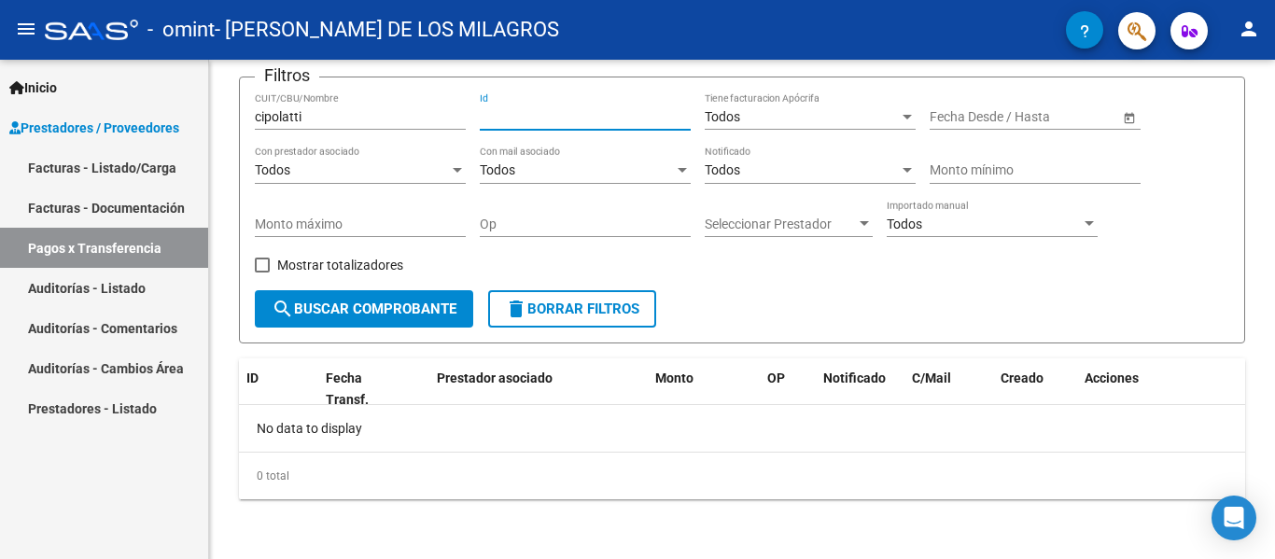
click at [108, 297] on link "Auditorías - Listado" at bounding box center [104, 288] width 208 height 40
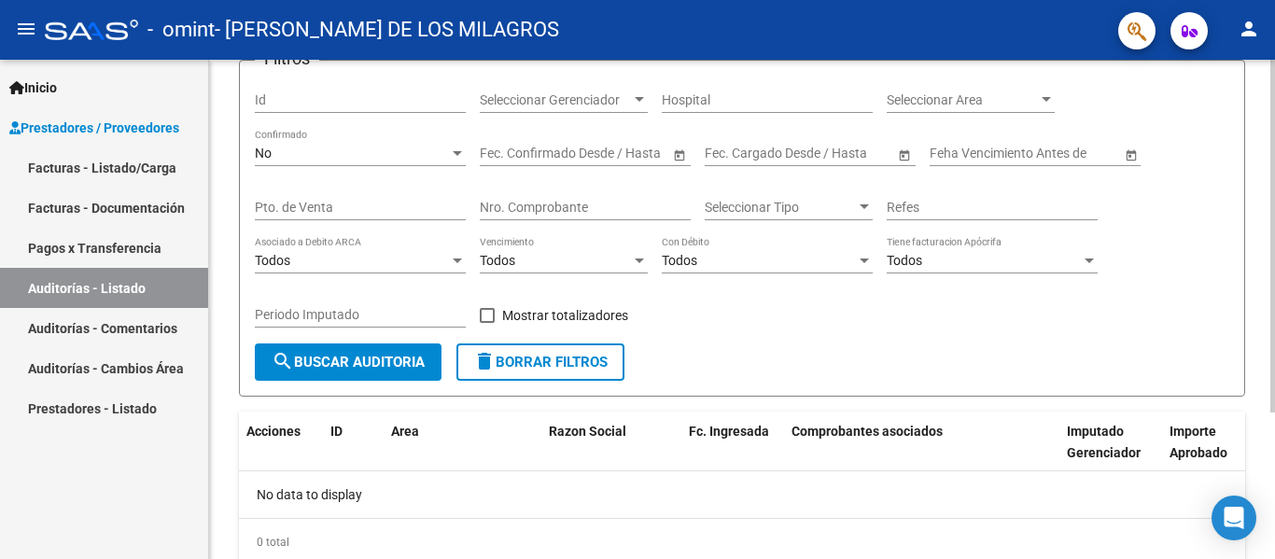
scroll to position [207, 0]
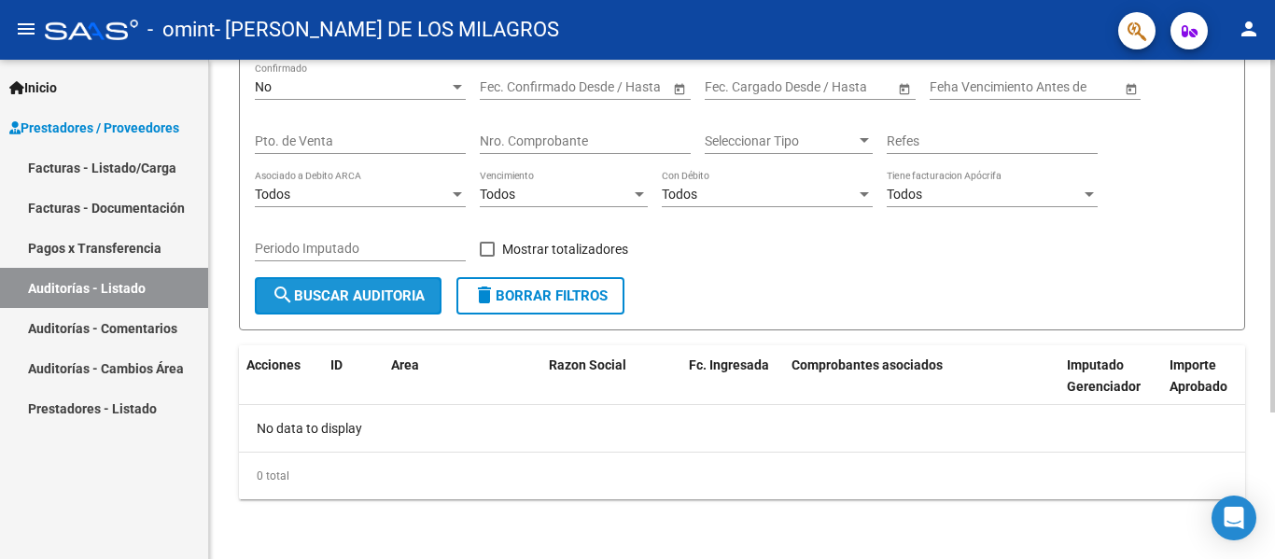
click at [400, 294] on span "search Buscar Auditoria" at bounding box center [348, 296] width 153 height 17
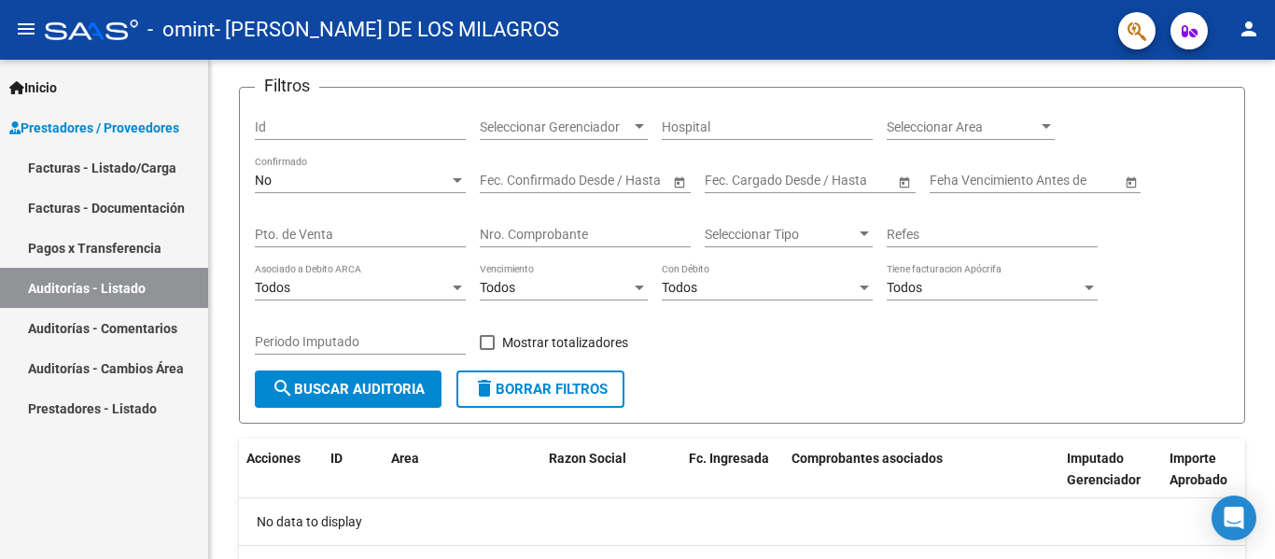
click at [126, 317] on link "Auditorías - Comentarios" at bounding box center [104, 328] width 208 height 40
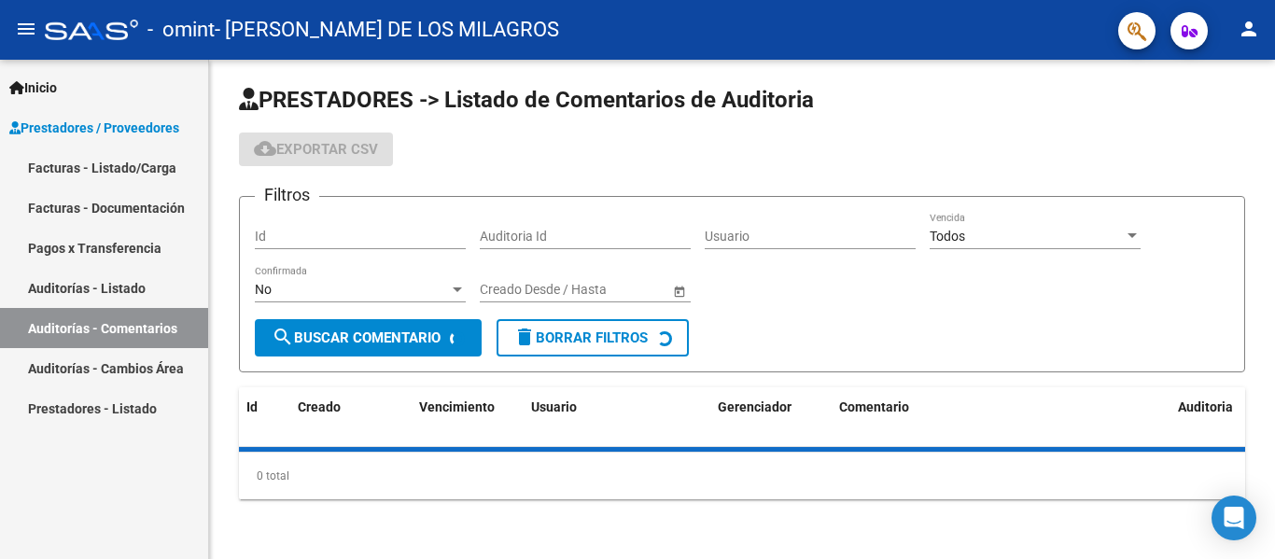
scroll to position [47, 0]
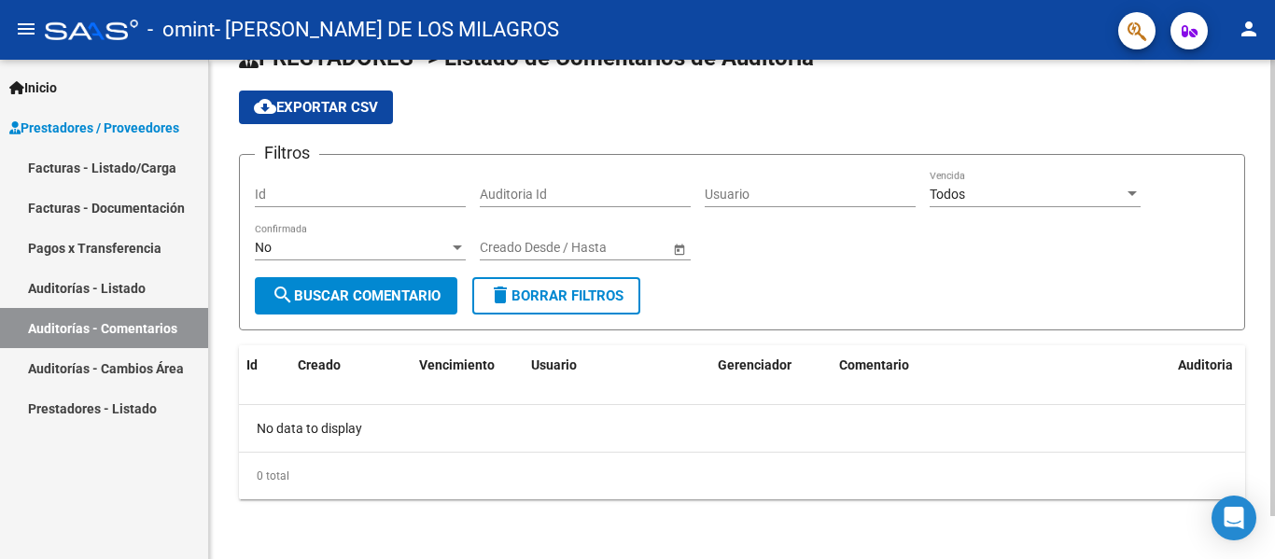
click at [374, 303] on span "search Buscar Comentario" at bounding box center [356, 296] width 169 height 17
click at [113, 364] on link "Auditorías - Cambios Área" at bounding box center [104, 368] width 208 height 40
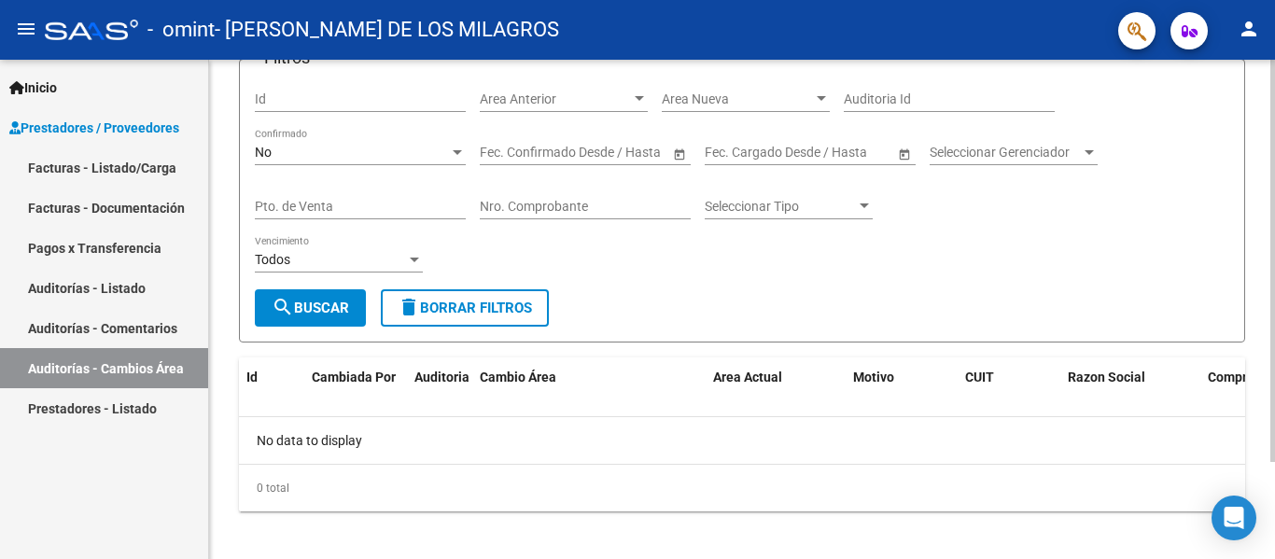
scroll to position [120, 0]
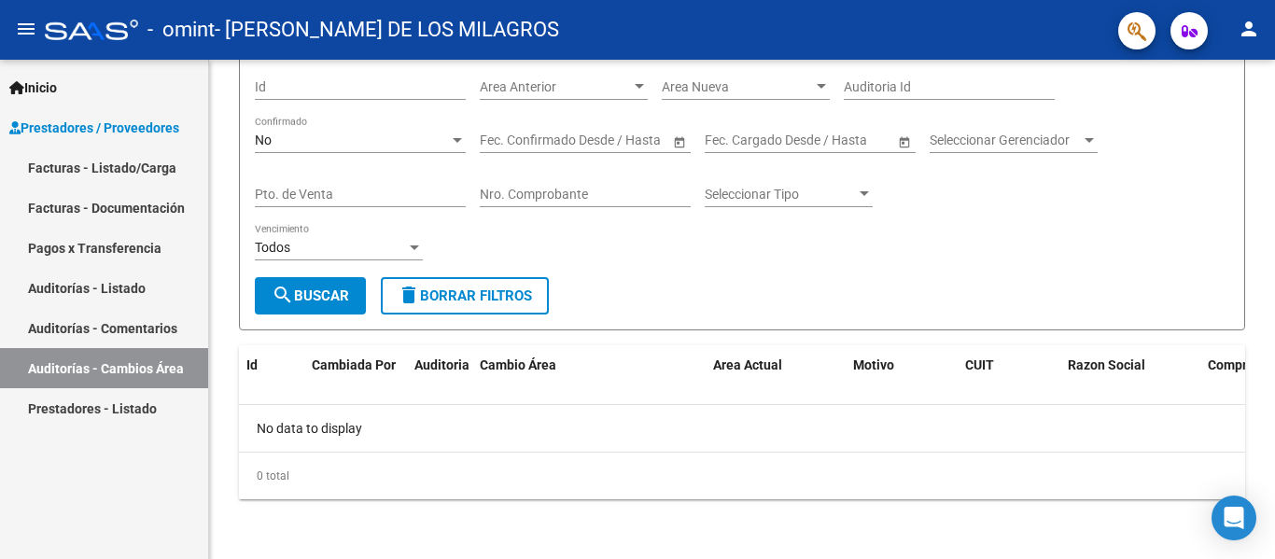
click at [129, 401] on link "Prestadores - Listado" at bounding box center [104, 408] width 208 height 40
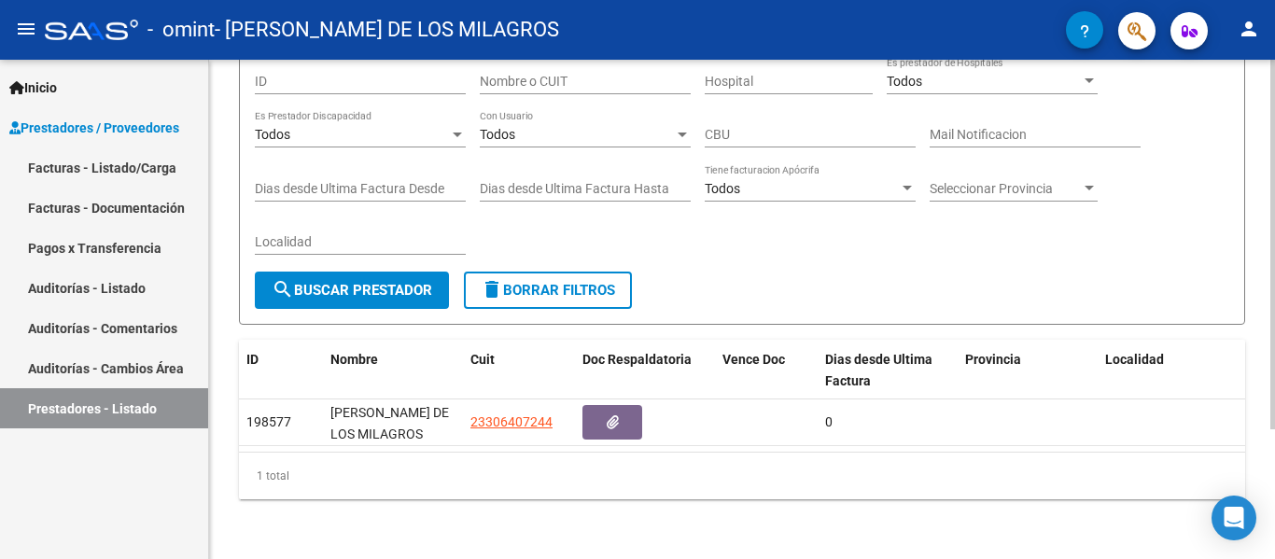
scroll to position [175, 0]
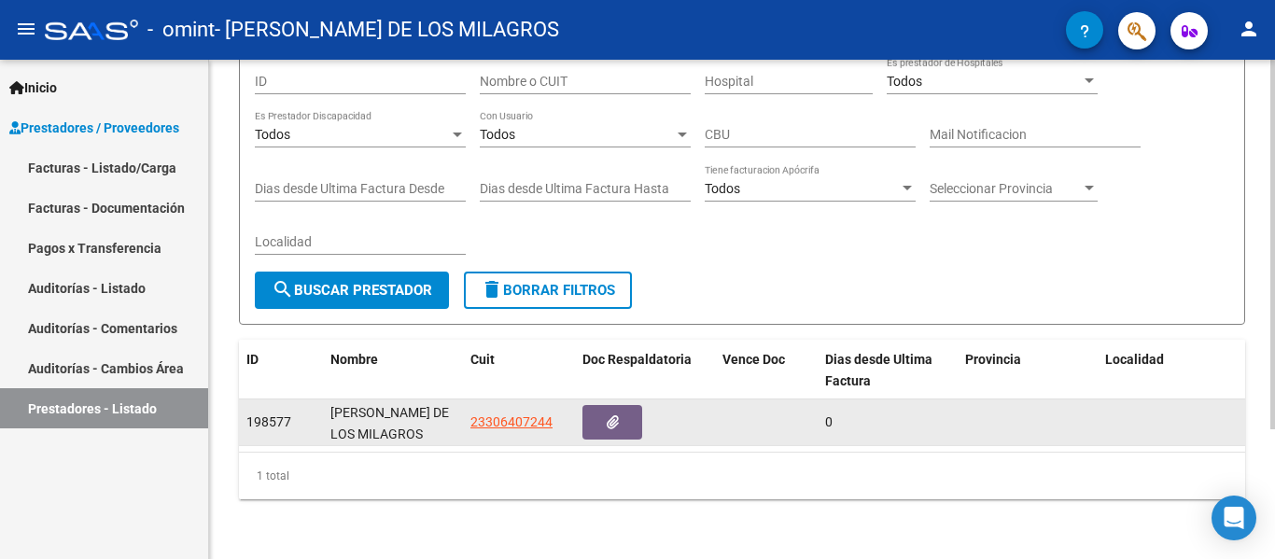
drag, startPoint x: 292, startPoint y: 408, endPoint x: 243, endPoint y: 411, distance: 49.6
click at [243, 411] on datatable-body-cell "198577" at bounding box center [281, 423] width 84 height 46
copy span "198577"
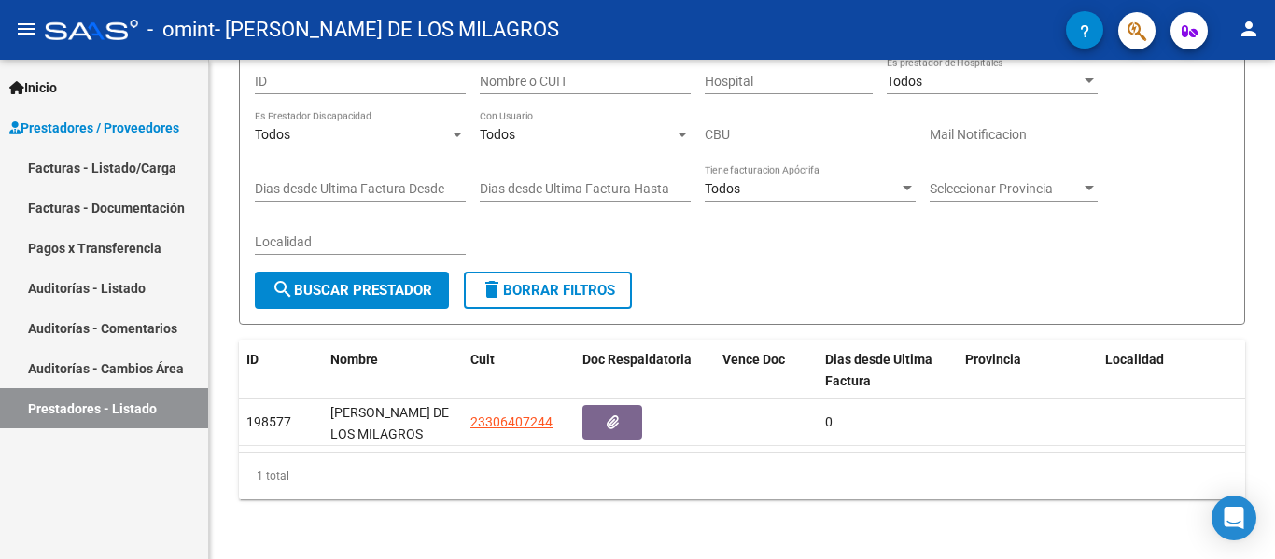
click at [98, 250] on link "Pagos x Transferencia" at bounding box center [104, 248] width 208 height 40
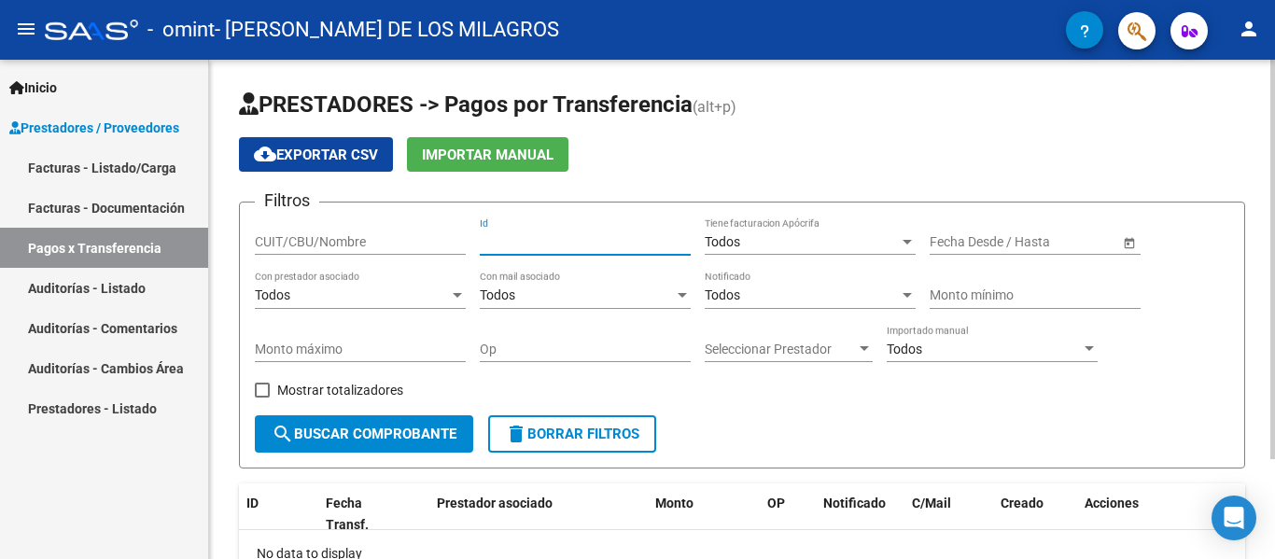
click at [614, 247] on input "Id" at bounding box center [585, 242] width 211 height 16
paste input "198577"
type input "198577"
click at [415, 422] on button "search Buscar Comprobante" at bounding box center [364, 434] width 218 height 37
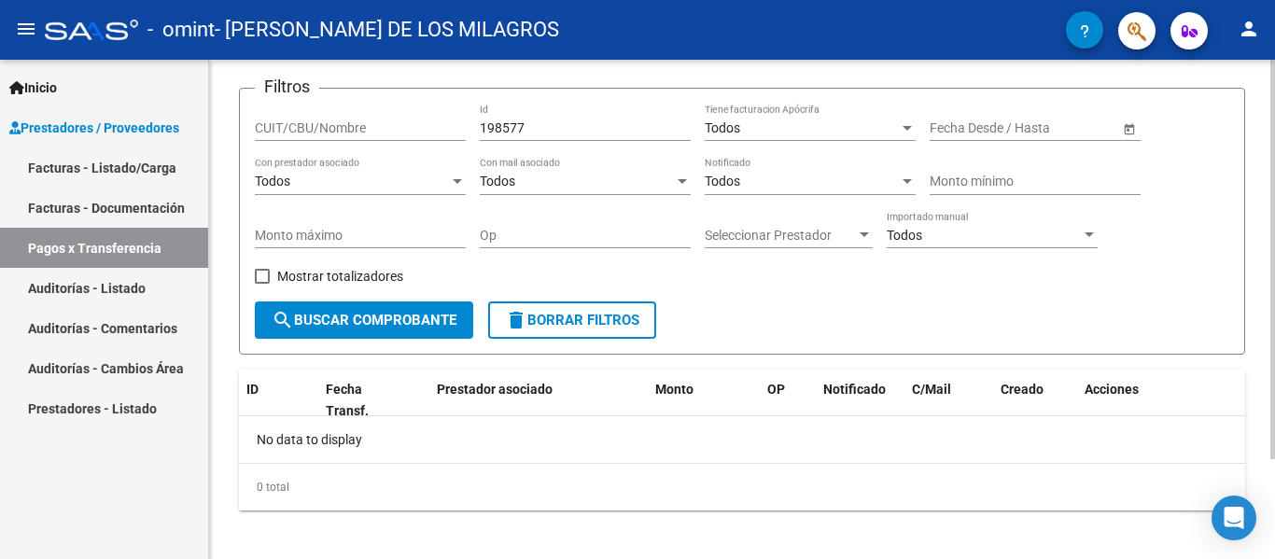
scroll to position [125, 0]
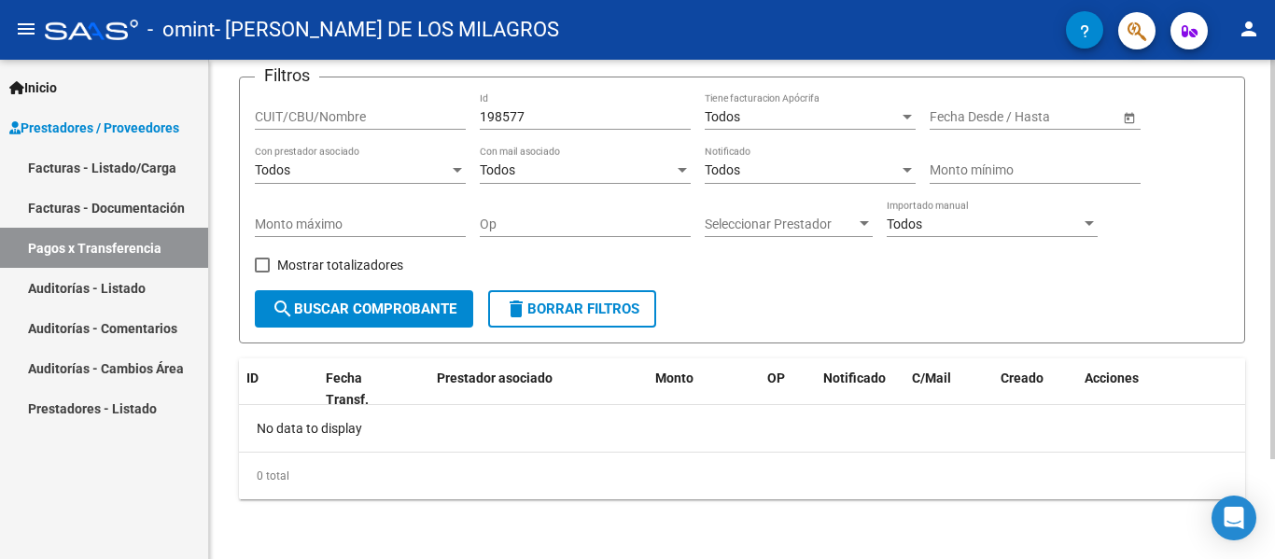
click at [389, 106] on div "CUIT/CBU/Nombre" at bounding box center [360, 110] width 211 height 37
click at [387, 114] on input "CUIT/CBU/Nombre" at bounding box center [360, 117] width 211 height 16
type input "23306407244"
click at [1130, 118] on span "Open calendar" at bounding box center [1129, 117] width 45 height 45
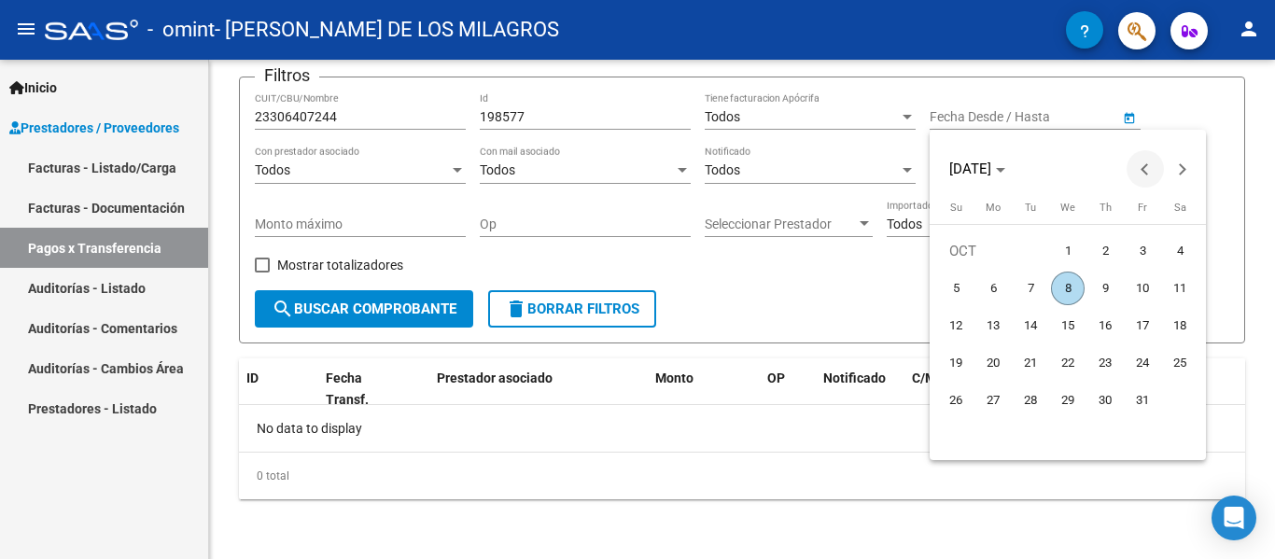
click at [1145, 175] on span "Previous month" at bounding box center [1145, 168] width 37 height 37
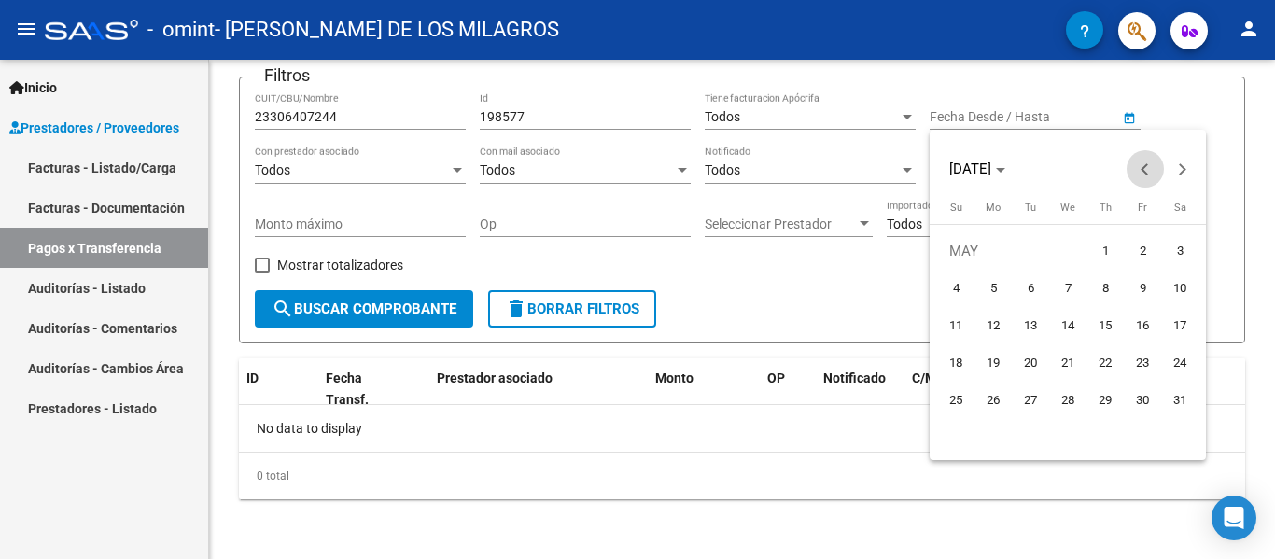
click at [1145, 175] on span "Previous month" at bounding box center [1145, 168] width 37 height 37
click at [1175, 243] on span "1" at bounding box center [1180, 251] width 34 height 34
type input "[DATE]"
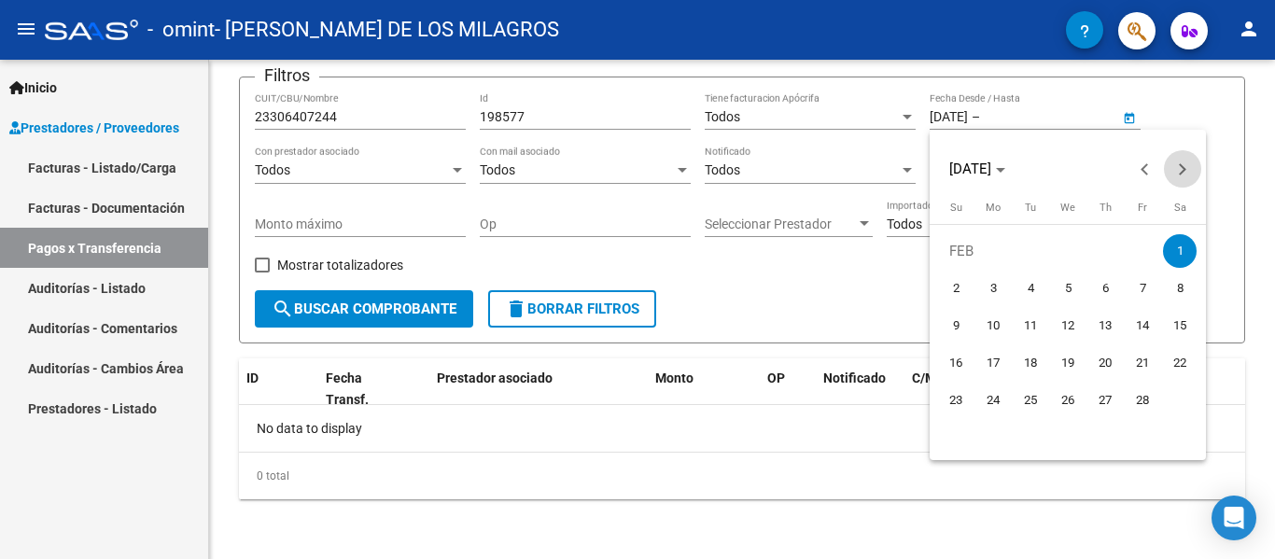
click at [1180, 178] on span "Next month" at bounding box center [1182, 168] width 37 height 37
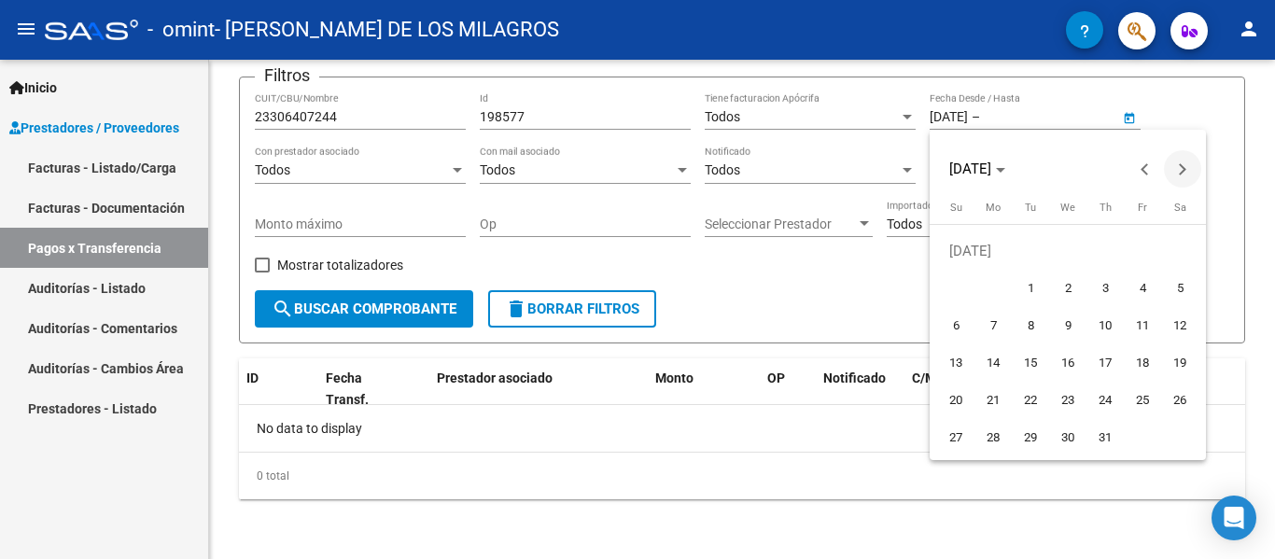
click at [1180, 178] on span "Next month" at bounding box center [1182, 168] width 37 height 37
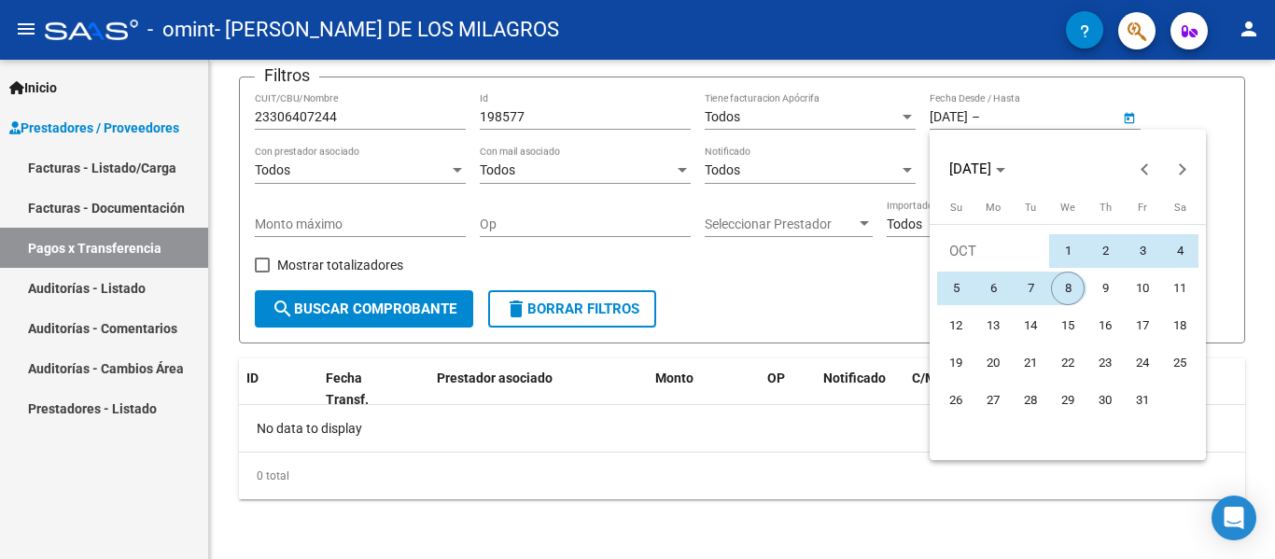
click at [1069, 289] on span "8" at bounding box center [1068, 289] width 34 height 34
type input "[DATE]"
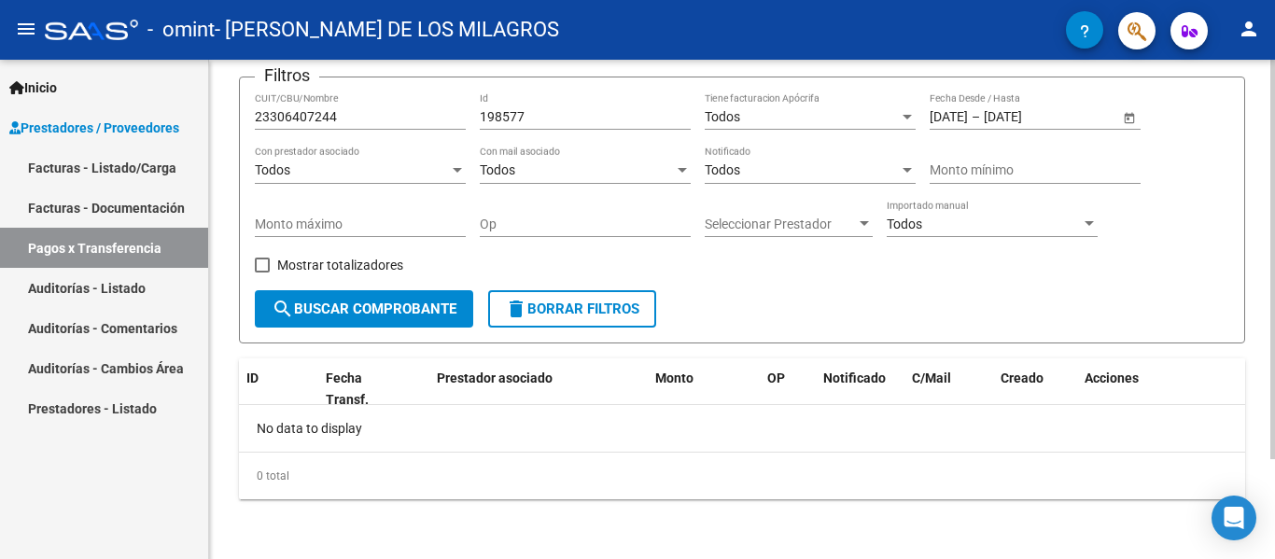
click at [401, 306] on span "search Buscar Comprobante" at bounding box center [364, 309] width 185 height 17
click at [372, 173] on div "Todos" at bounding box center [352, 170] width 194 height 16
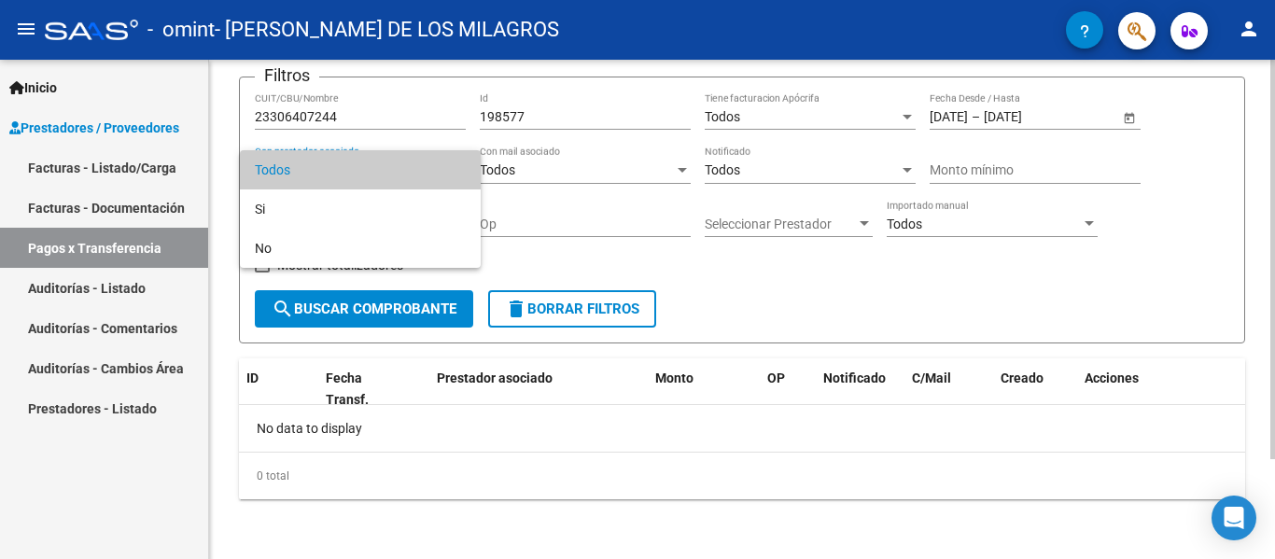
click at [372, 173] on span "Todos" at bounding box center [360, 169] width 211 height 39
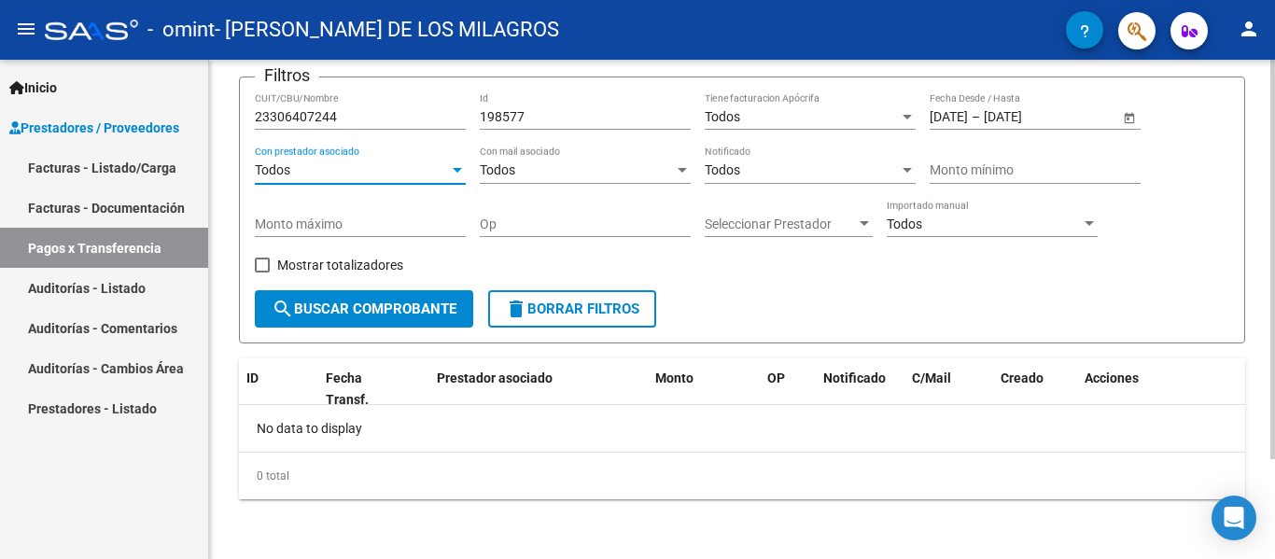
click at [848, 221] on span "Seleccionar Prestador" at bounding box center [780, 225] width 151 height 16
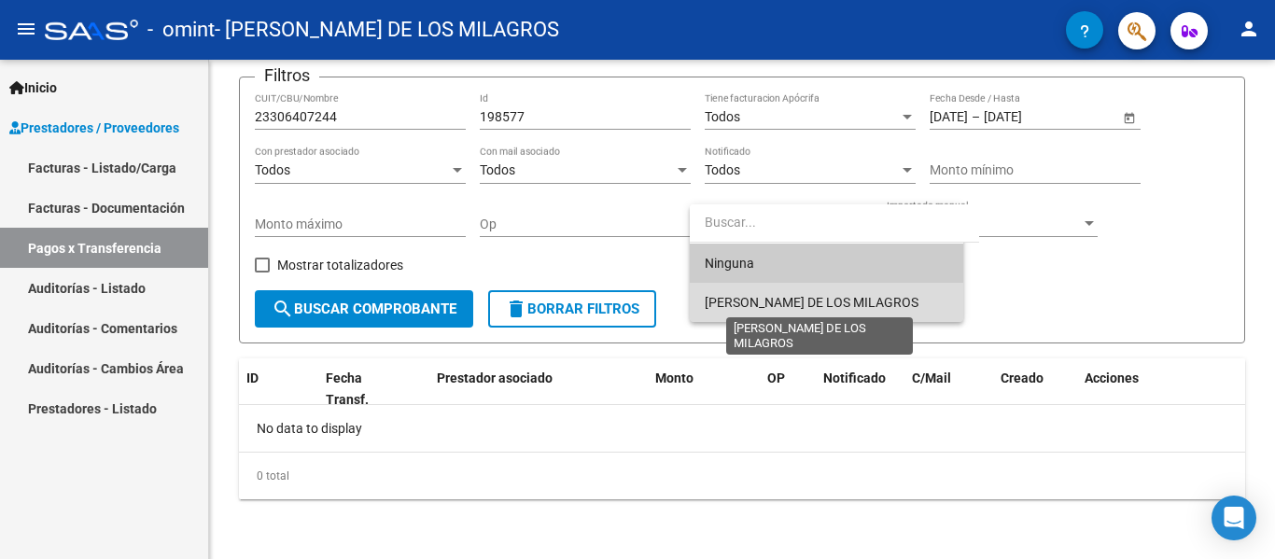
click at [842, 295] on span "[PERSON_NAME] DE LOS MILAGROS" at bounding box center [812, 302] width 214 height 15
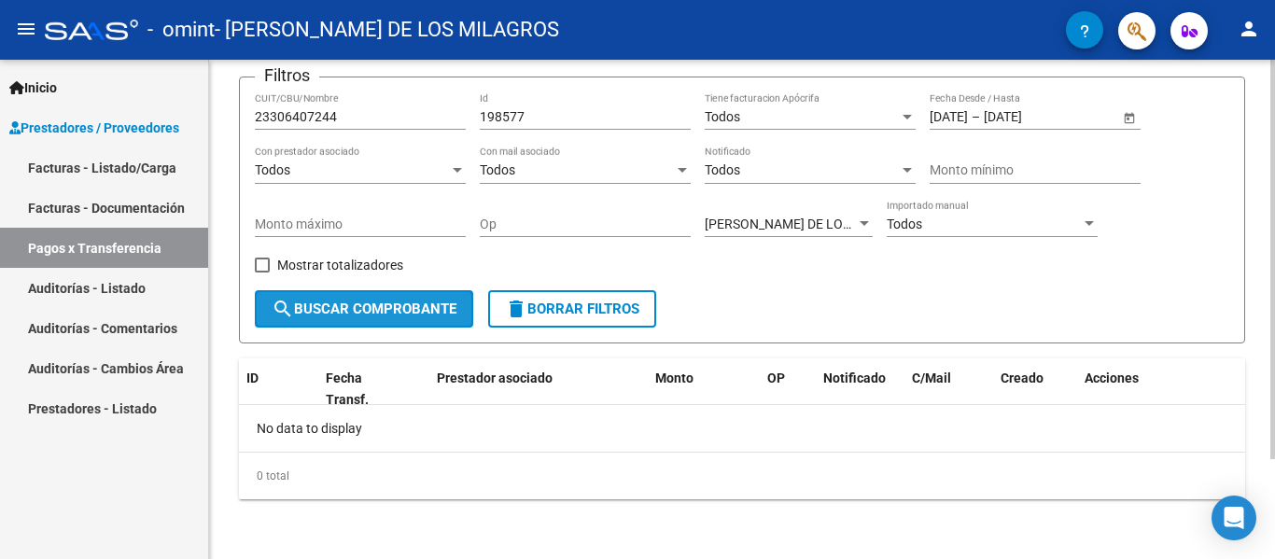
click at [331, 300] on button "search Buscar Comprobante" at bounding box center [364, 308] width 218 height 37
click at [282, 163] on span "Todos" at bounding box center [272, 169] width 35 height 15
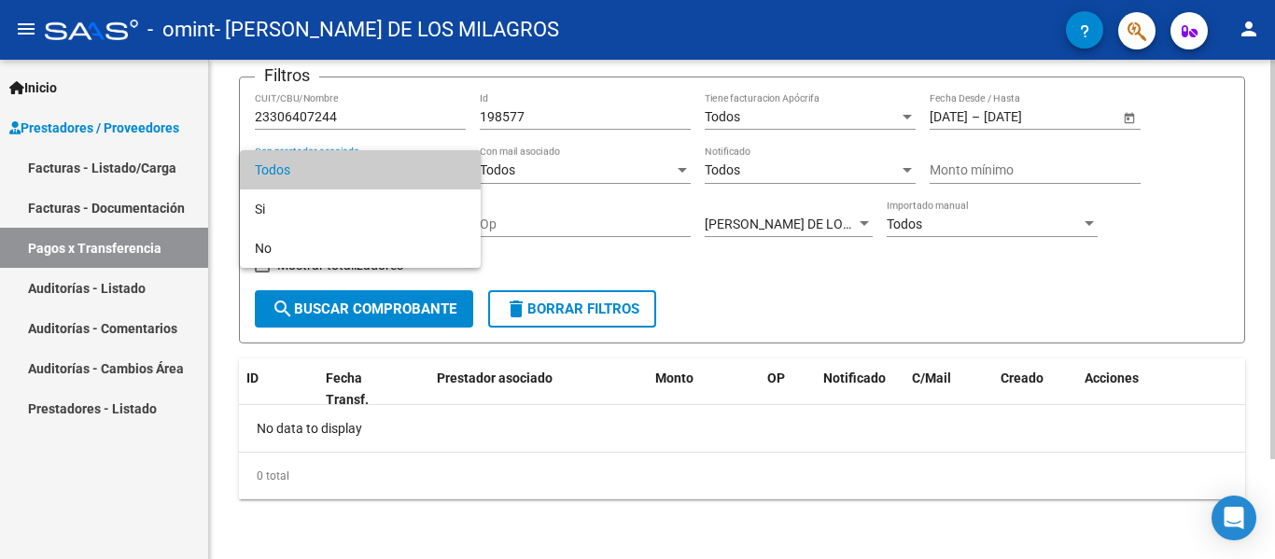
click at [282, 163] on span "Todos" at bounding box center [360, 169] width 211 height 39
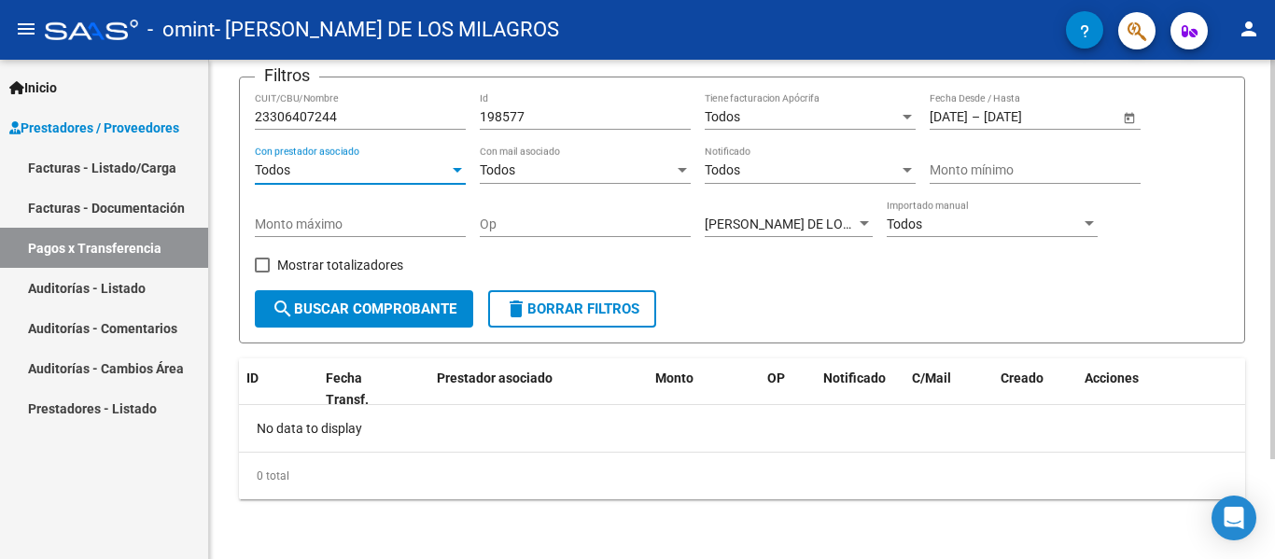
click at [514, 161] on div "Todos Con mail asociado" at bounding box center [585, 165] width 211 height 37
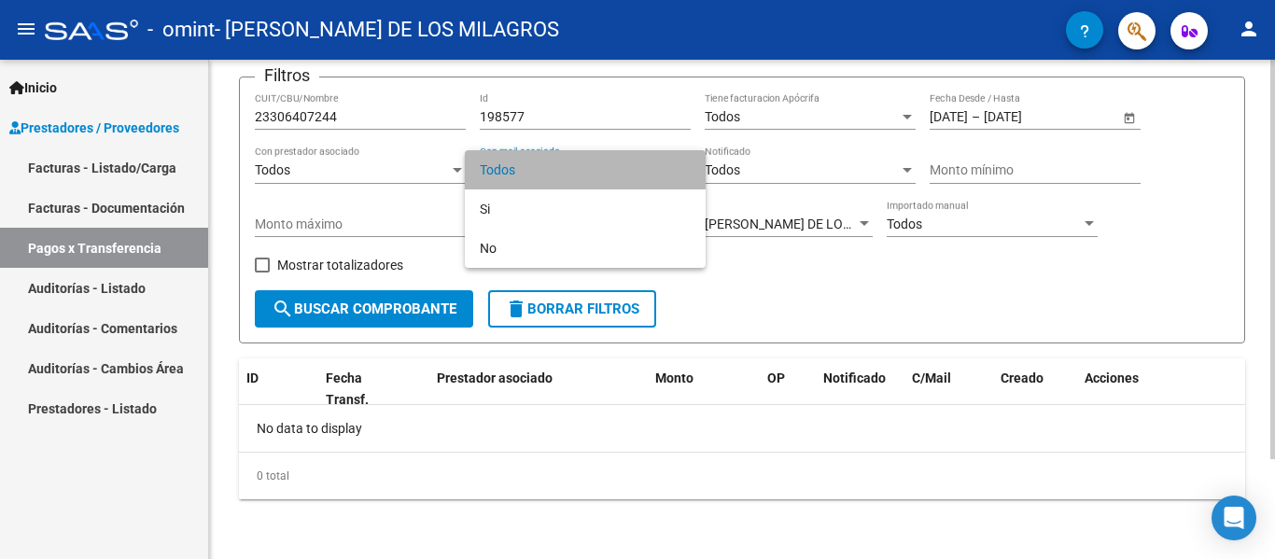
click at [514, 161] on span "Todos" at bounding box center [585, 169] width 211 height 39
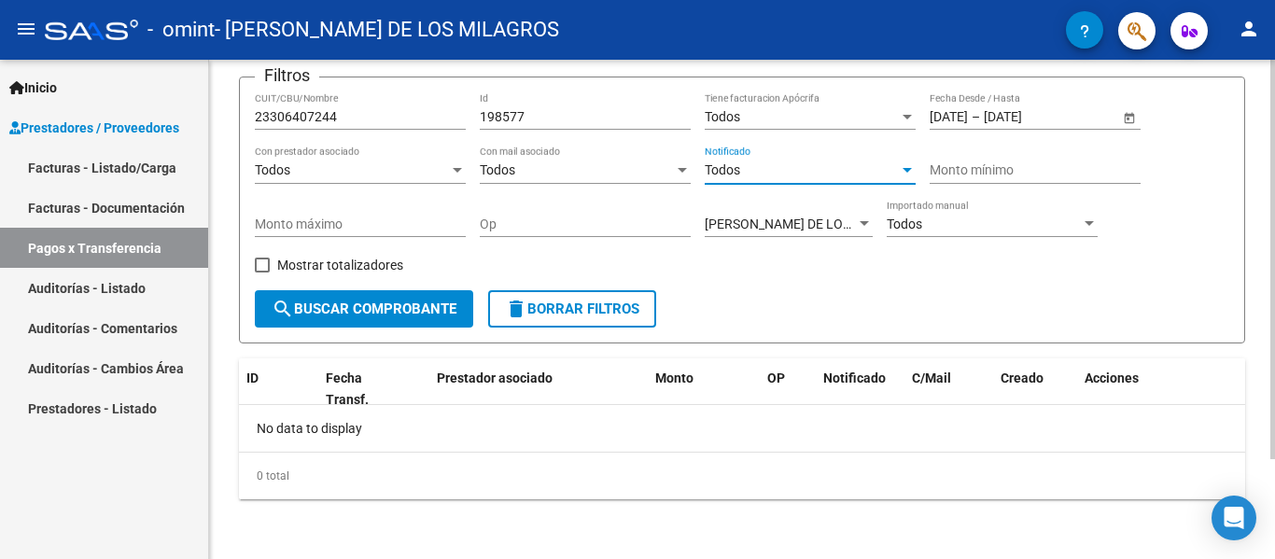
click at [732, 165] on span "Todos" at bounding box center [722, 169] width 35 height 15
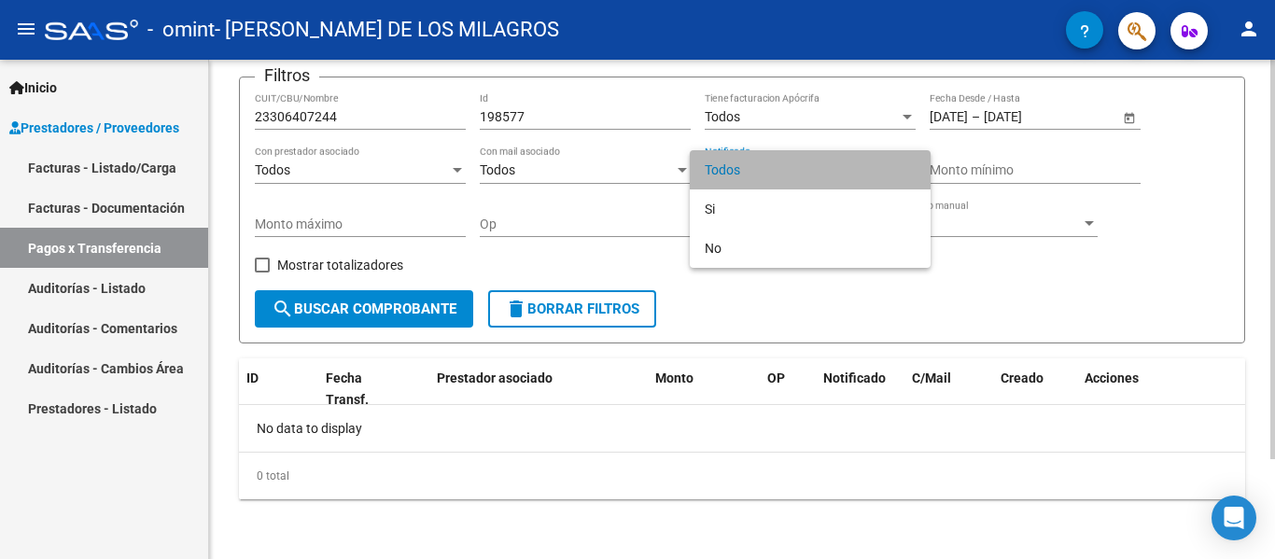
click at [732, 165] on span "Todos" at bounding box center [810, 169] width 211 height 39
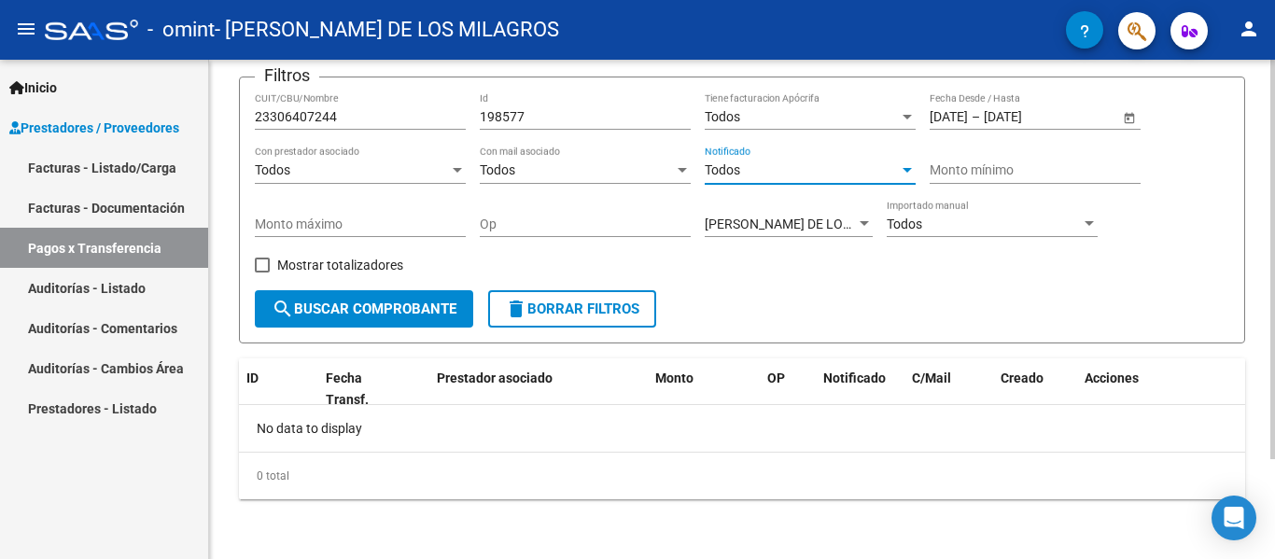
click at [353, 302] on span "search Buscar Comprobante" at bounding box center [364, 309] width 185 height 17
